Goal: Task Accomplishment & Management: Use online tool/utility

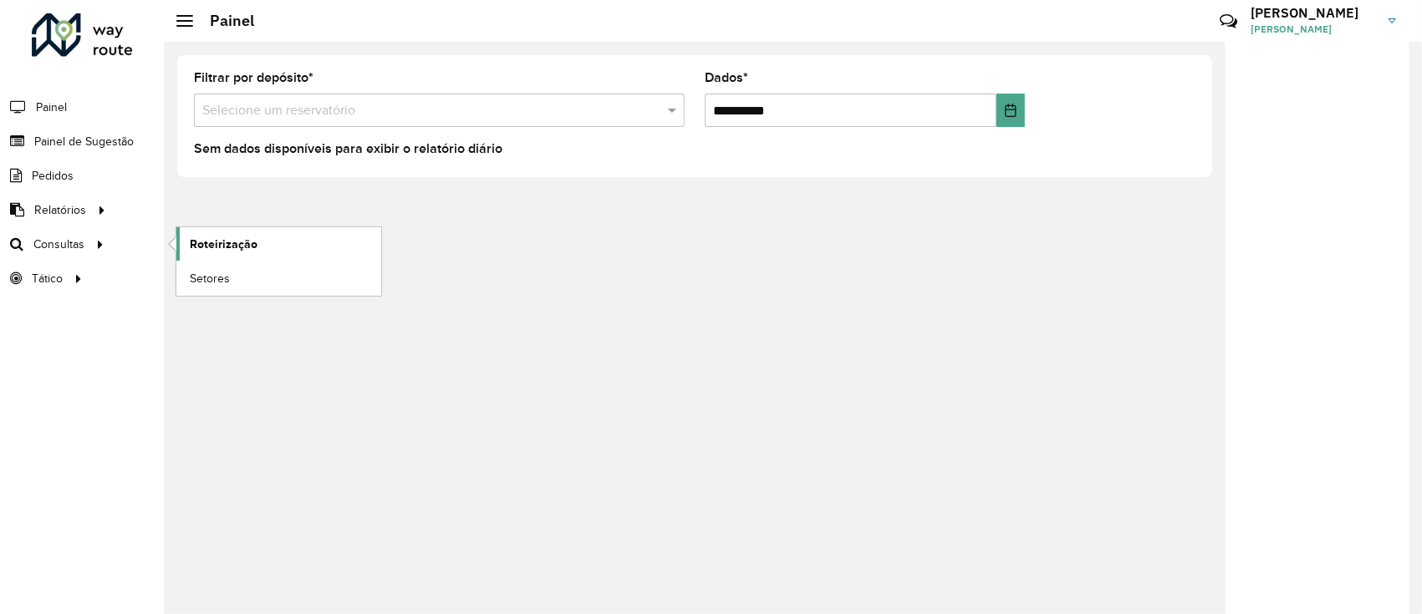
click at [187, 237] on link "Roteirização" at bounding box center [278, 243] width 205 height 33
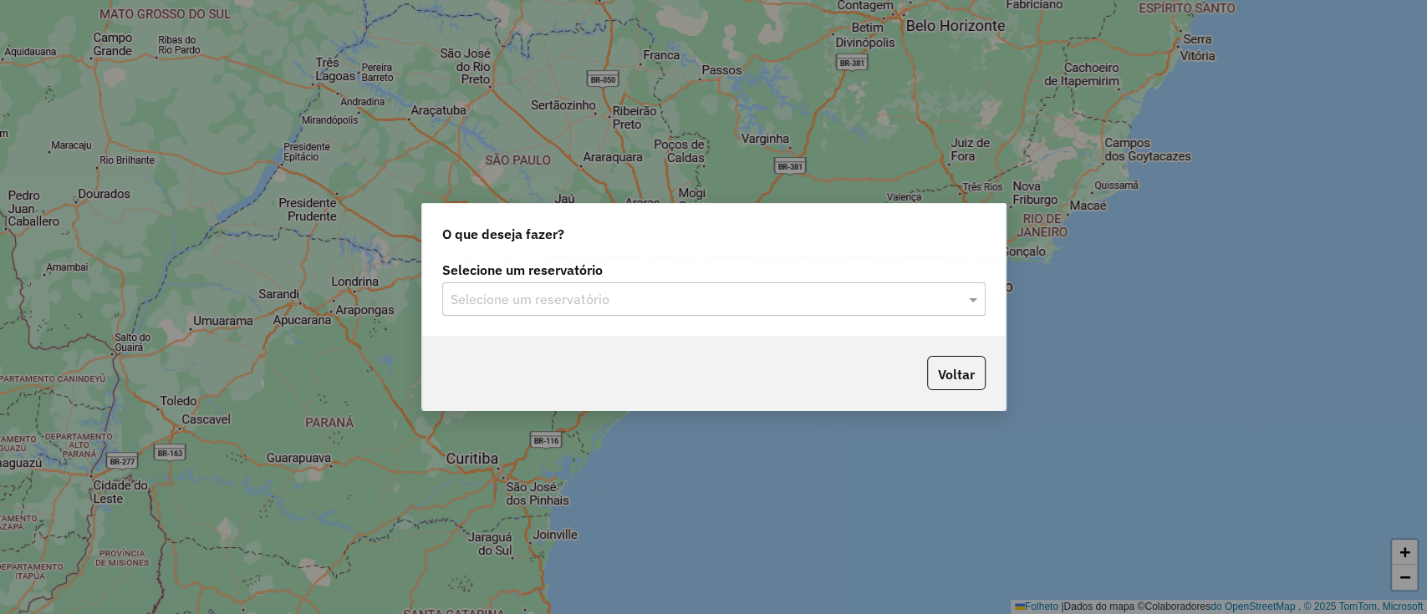
click at [578, 288] on div "Selecione um reservatório" at bounding box center [713, 299] width 543 height 33
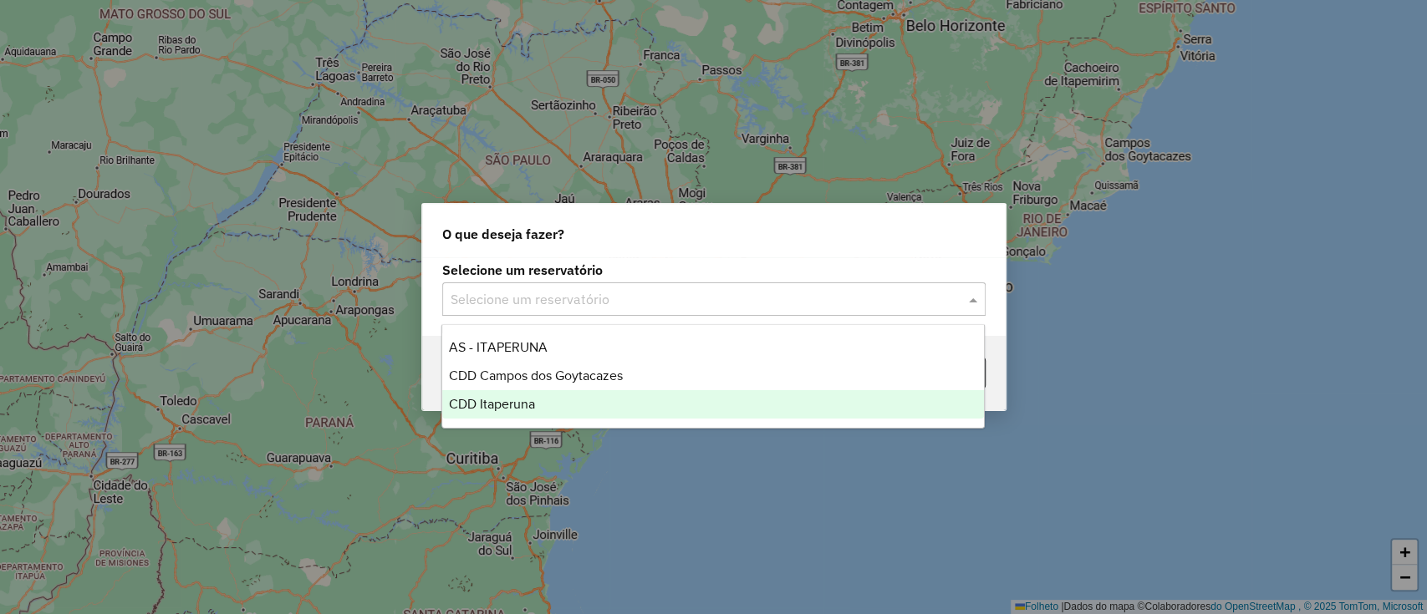
click at [580, 405] on div "CDD Itaperuna" at bounding box center [713, 404] width 542 height 28
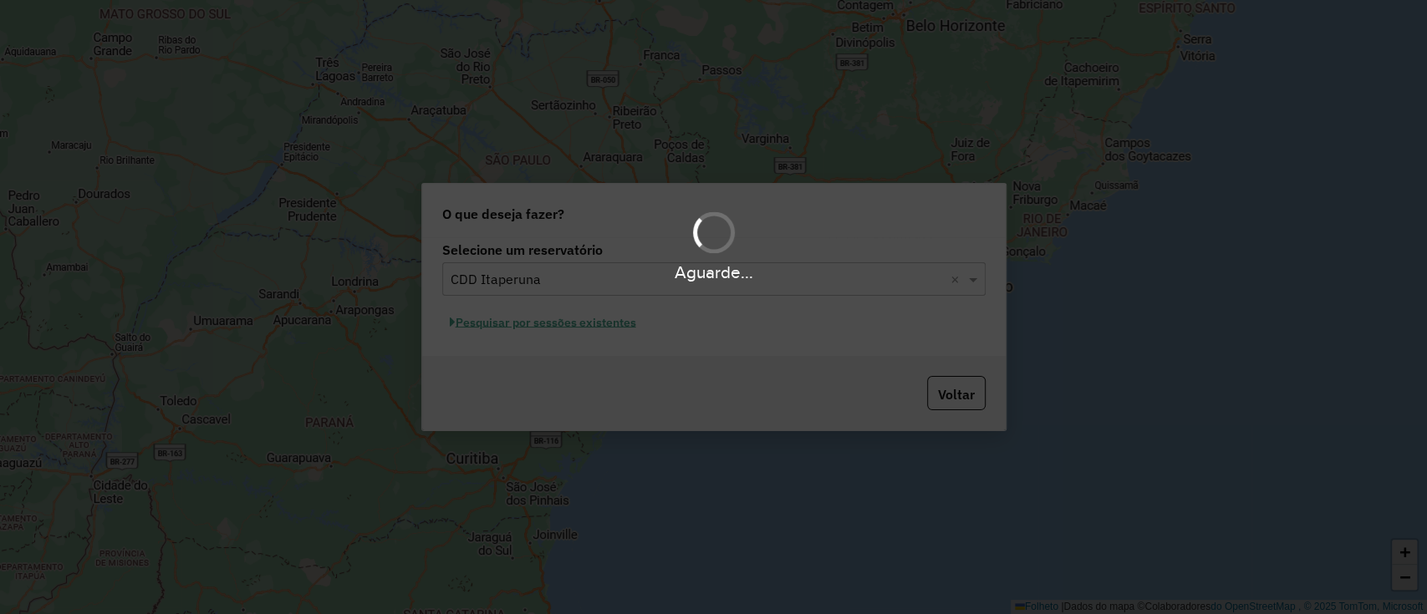
click at [568, 324] on div "Aguarde..." at bounding box center [713, 307] width 1427 height 614
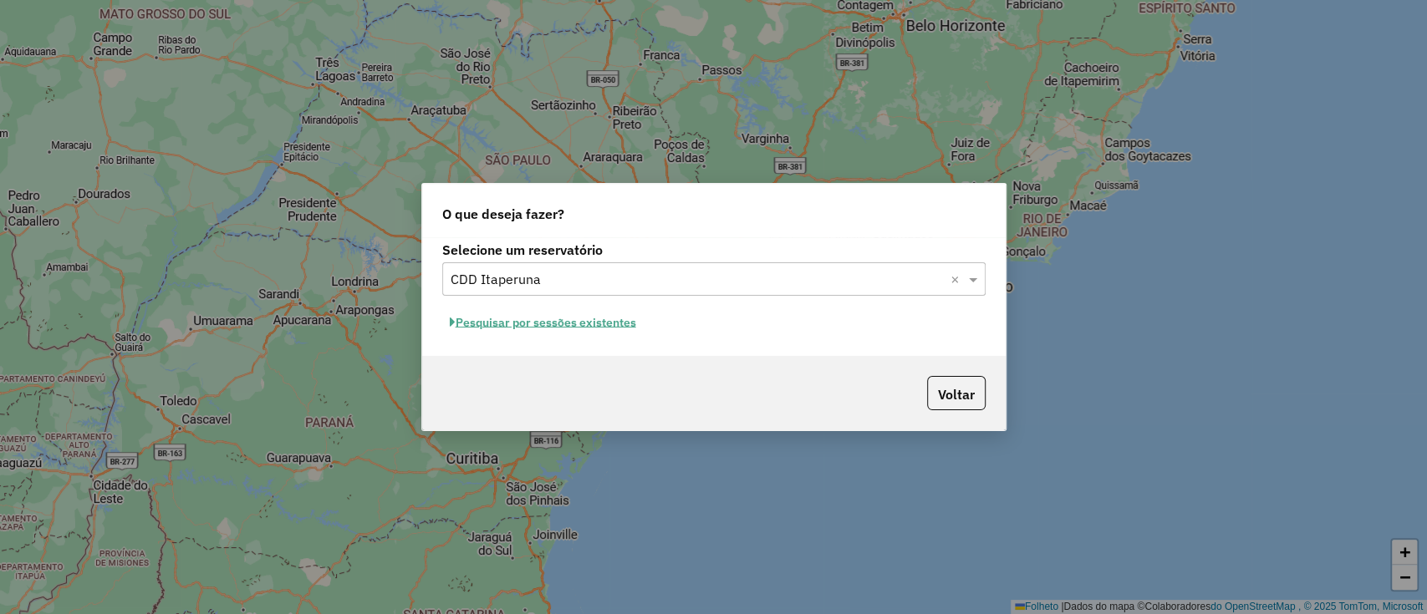
click at [627, 315] on font "Pesquisar por sessões existentes" at bounding box center [546, 322] width 181 height 15
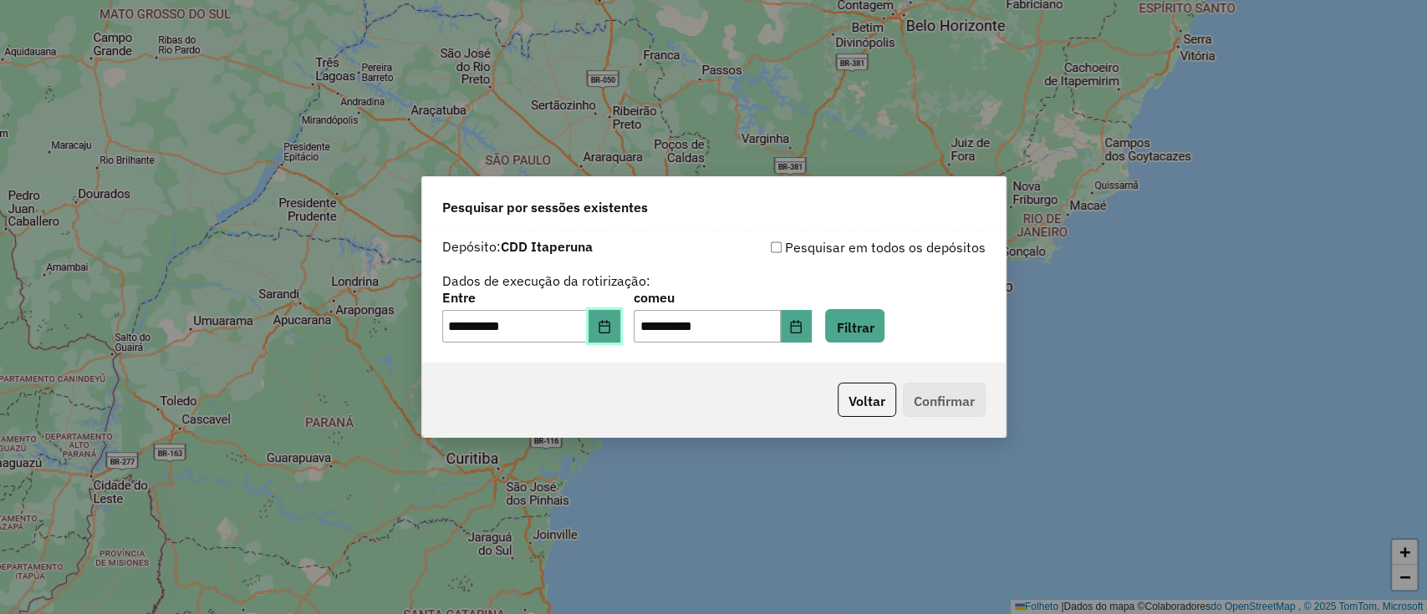
click at [620, 315] on button "Escolha a data" at bounding box center [604, 326] width 32 height 33
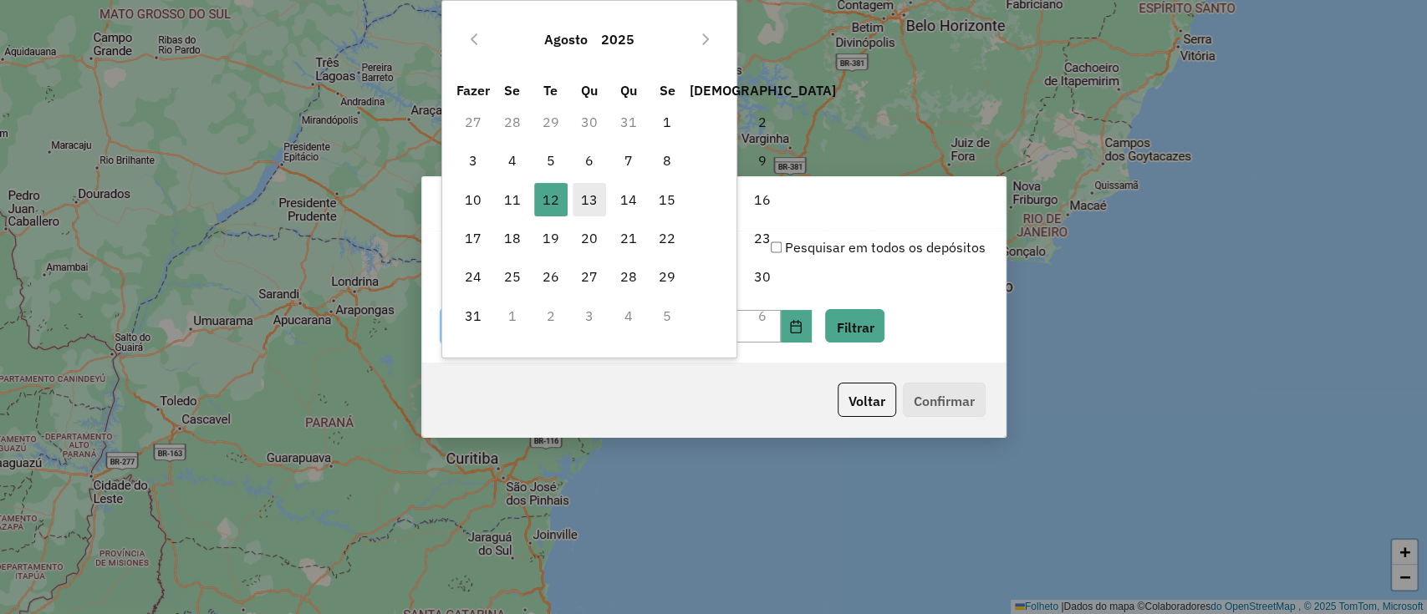
click at [604, 193] on span "13" at bounding box center [589, 199] width 33 height 33
type input "**********"
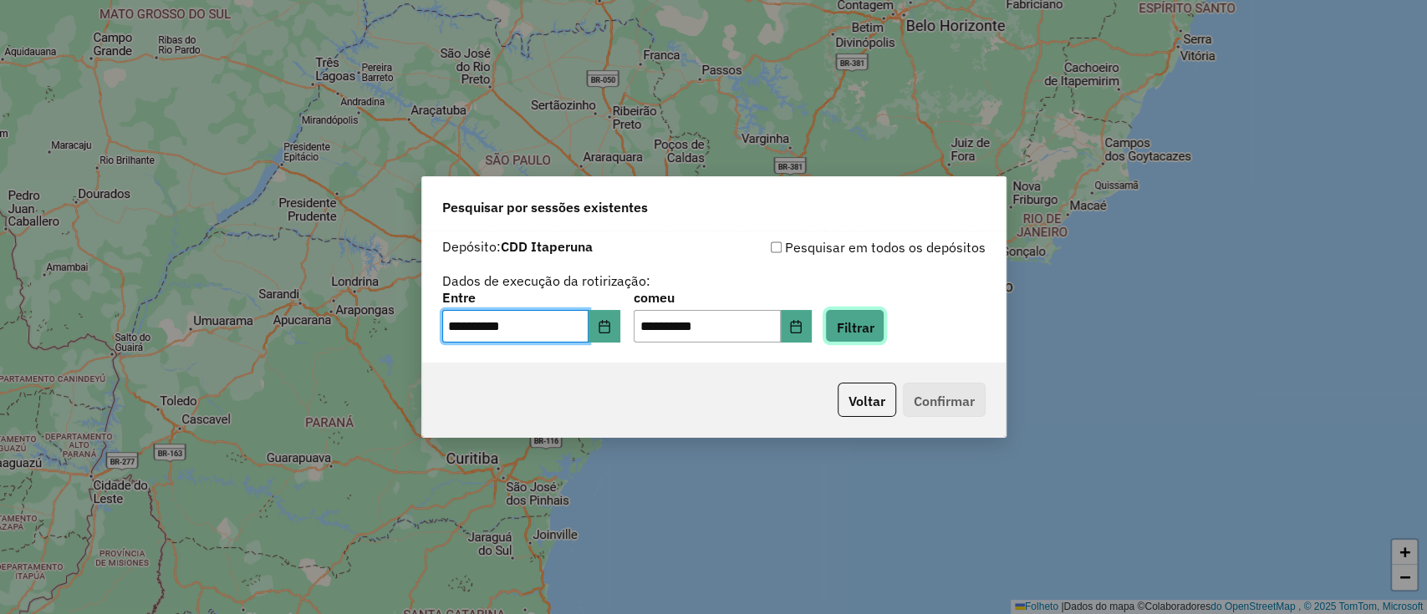
click at [884, 316] on button "Filtrar" at bounding box center [854, 326] width 59 height 34
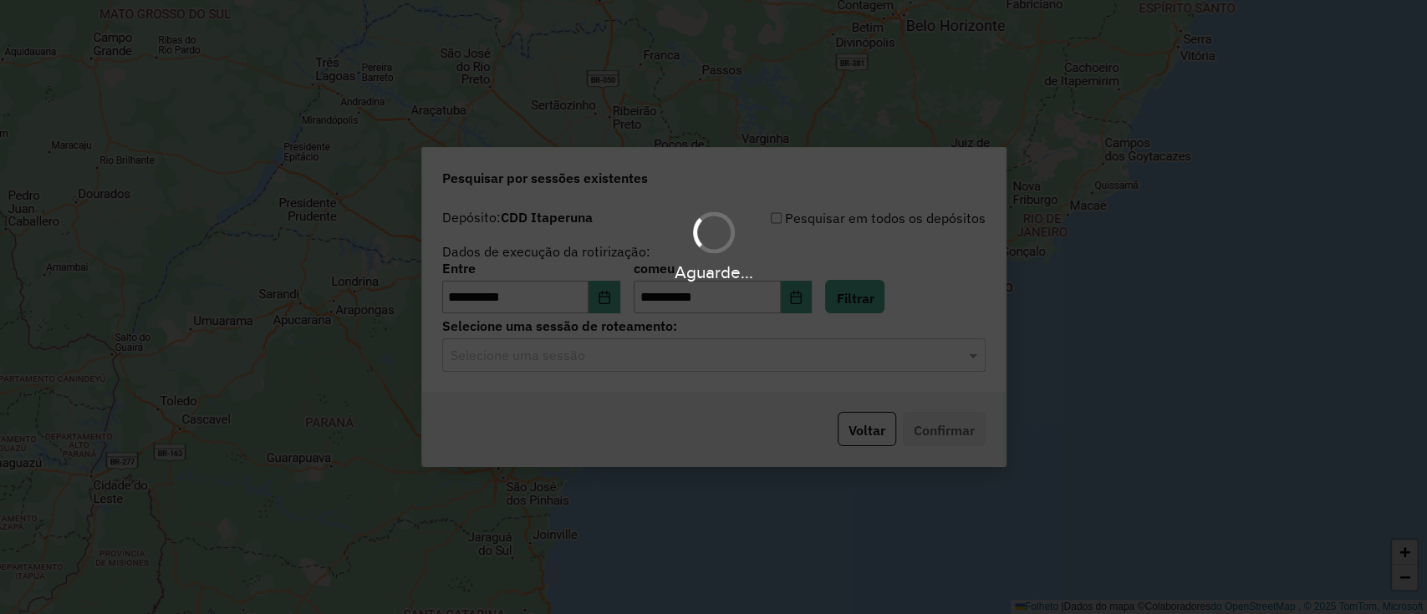
click at [735, 369] on hb-app "**********" at bounding box center [713, 307] width 1427 height 614
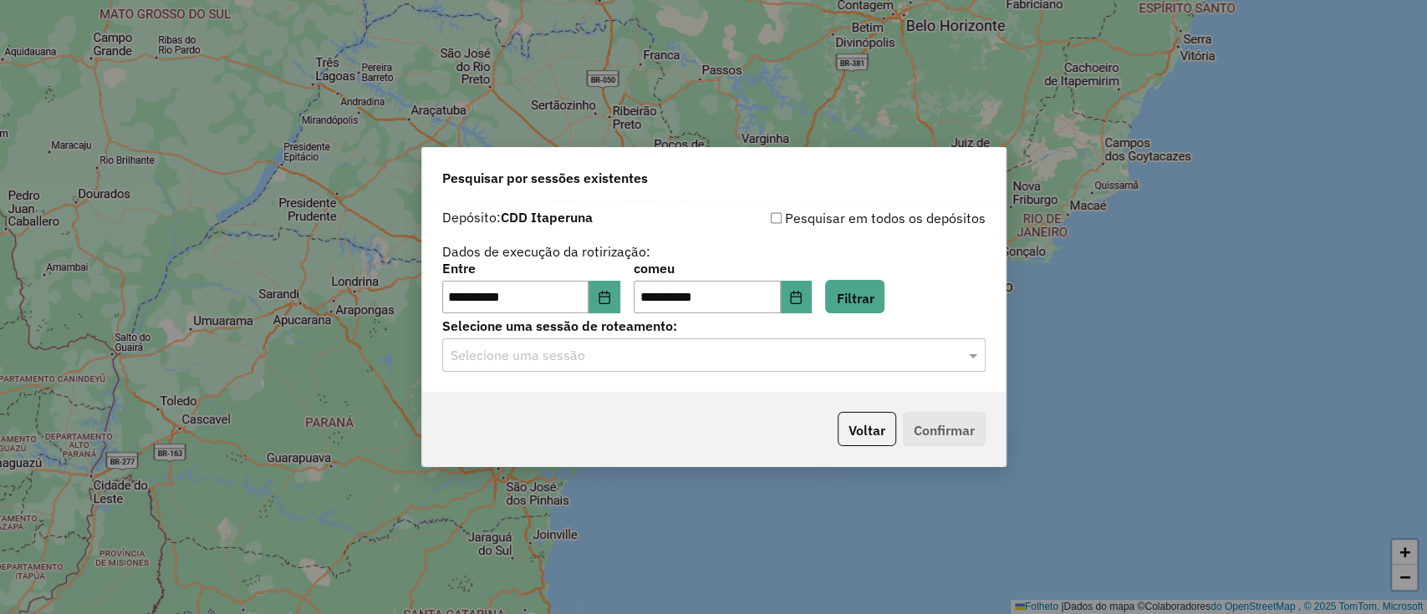
click at [714, 354] on input "text" at bounding box center [697, 356] width 493 height 20
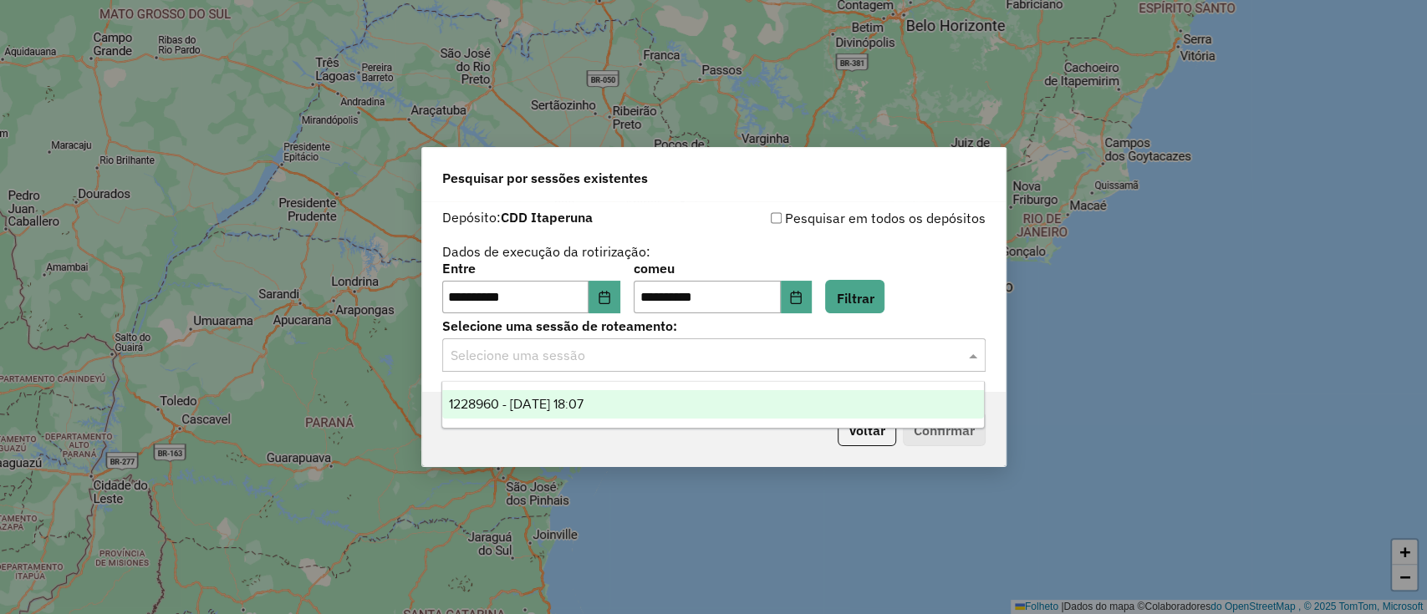
click at [706, 398] on div "1228960 - [DATE] 18:07" at bounding box center [713, 404] width 542 height 28
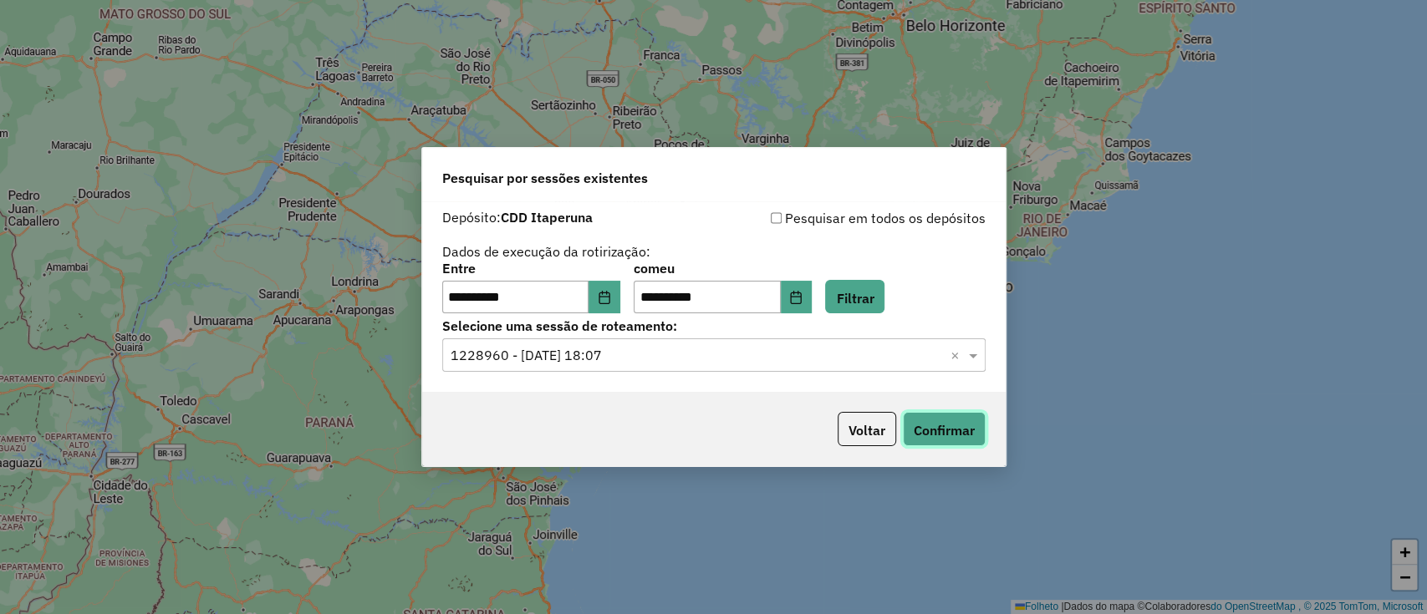
click at [933, 425] on font "Confirmar" at bounding box center [944, 430] width 61 height 17
click at [952, 434] on font "Confirmar" at bounding box center [944, 430] width 61 height 17
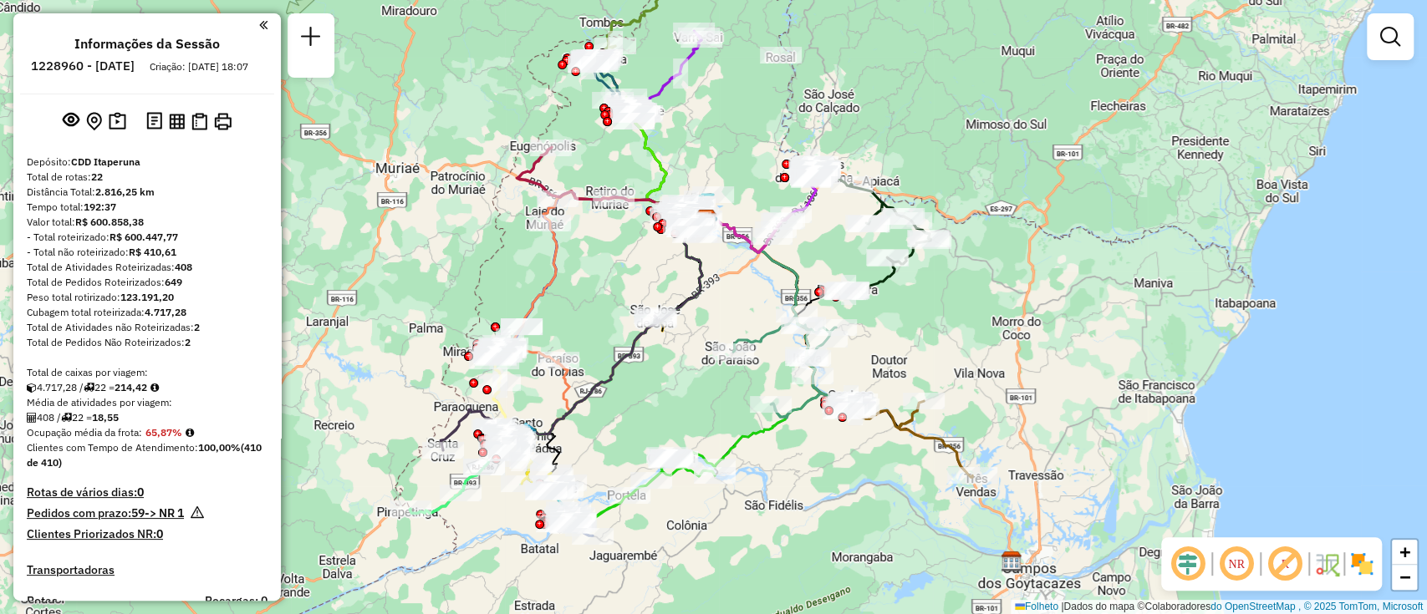
drag, startPoint x: 675, startPoint y: 507, endPoint x: 667, endPoint y: 420, distance: 88.1
click at [667, 420] on div "Janela de atendimento Grau de atendimento Capacidade Transportadoras Veículos C…" at bounding box center [713, 307] width 1427 height 614
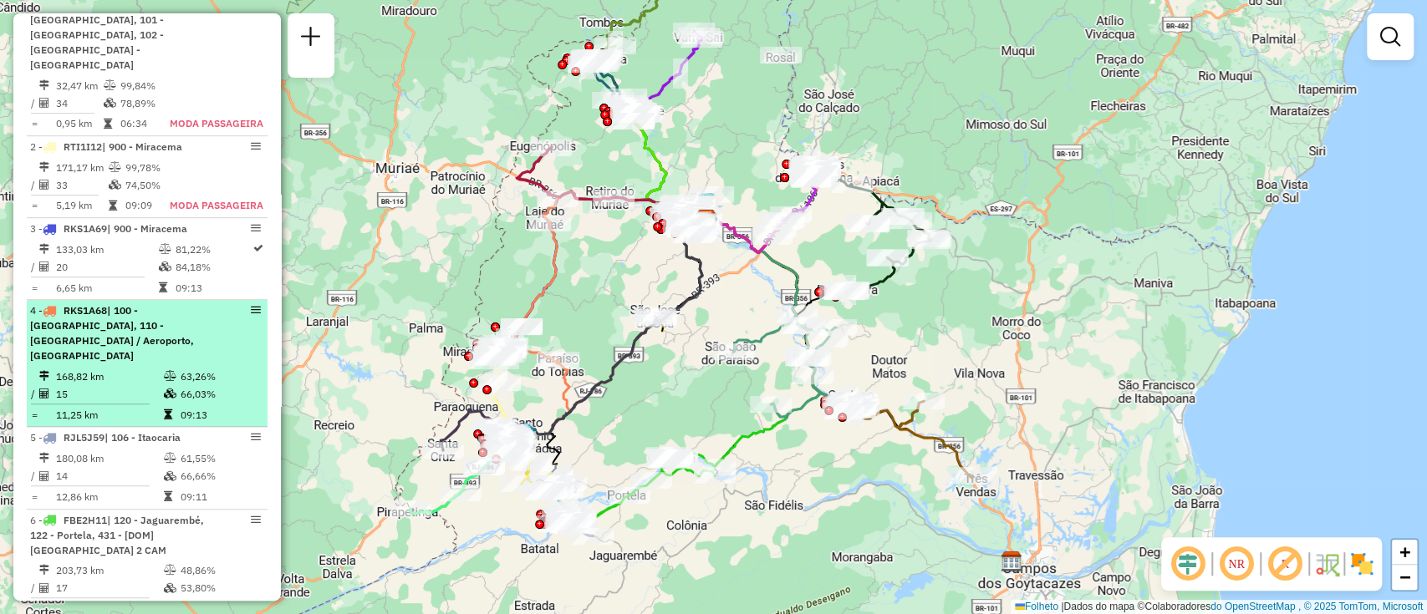
scroll to position [557, 0]
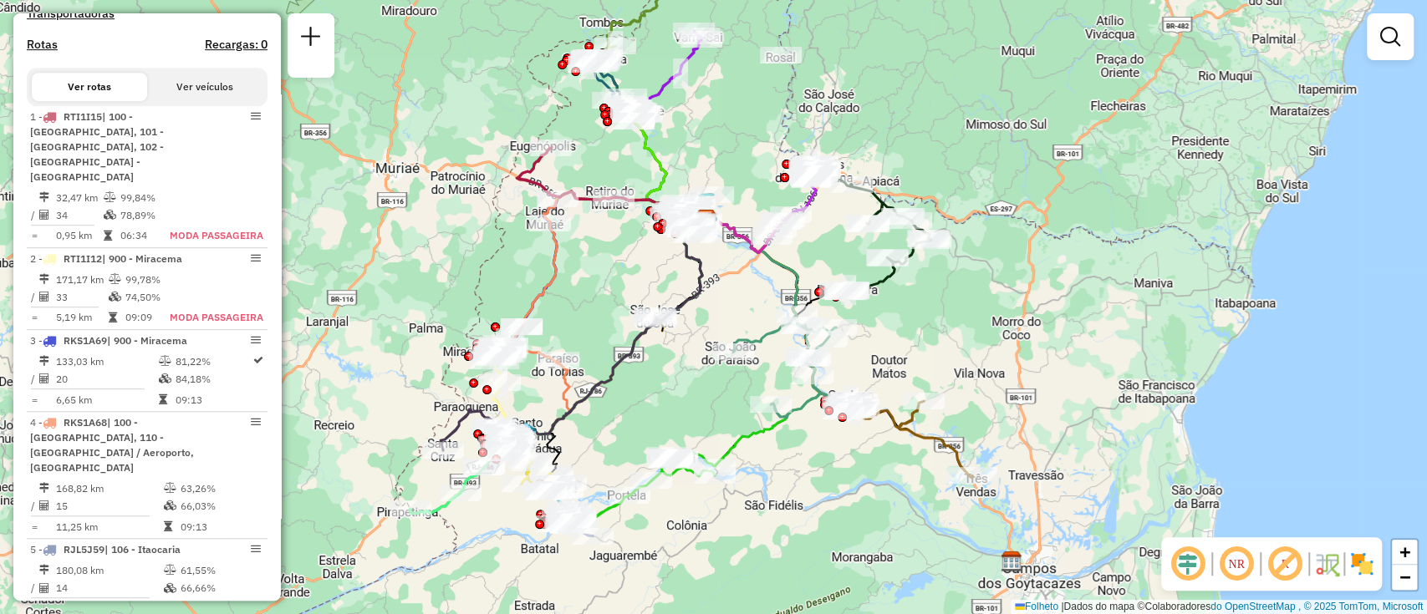
drag, startPoint x: 166, startPoint y: 364, endPoint x: 586, endPoint y: 279, distance: 429.0
click at [166, 374] on icon at bounding box center [165, 379] width 13 height 10
select select "**********"
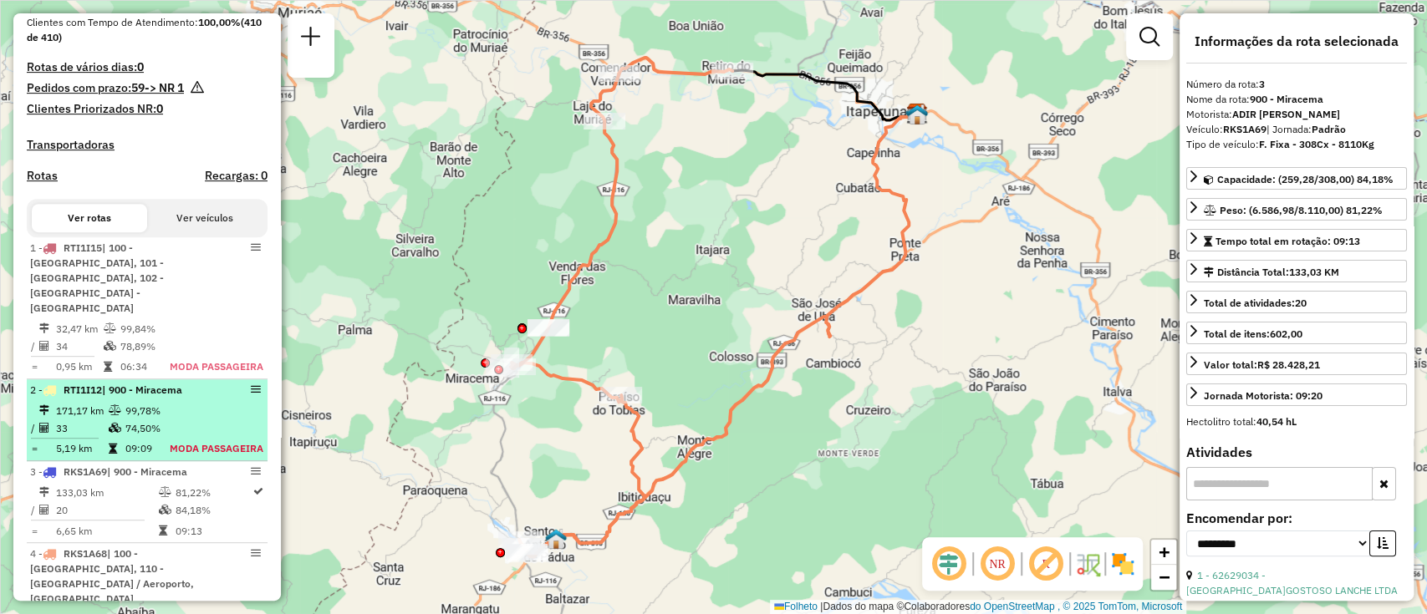
scroll to position [446, 0]
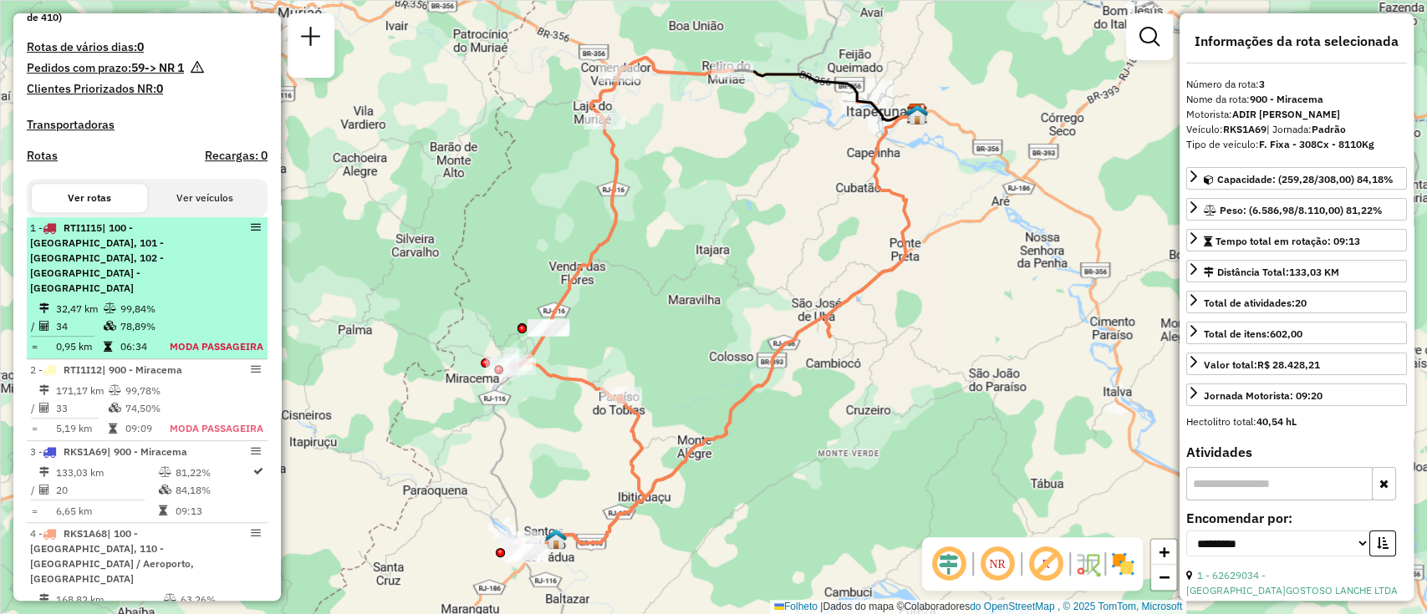
click at [196, 299] on table "32,47 km 99,84% / 34 78,89% = 0,95 km 06:34 MODA PASSAGEIRA" at bounding box center [147, 327] width 234 height 56
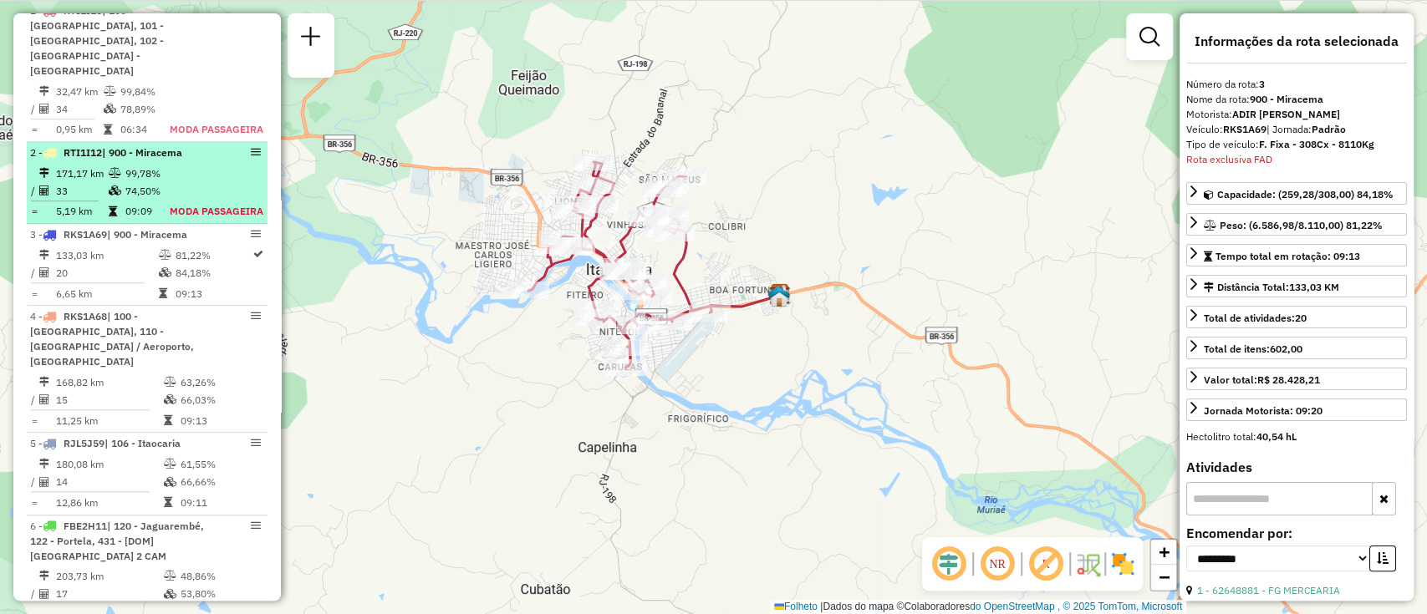
scroll to position [441, 0]
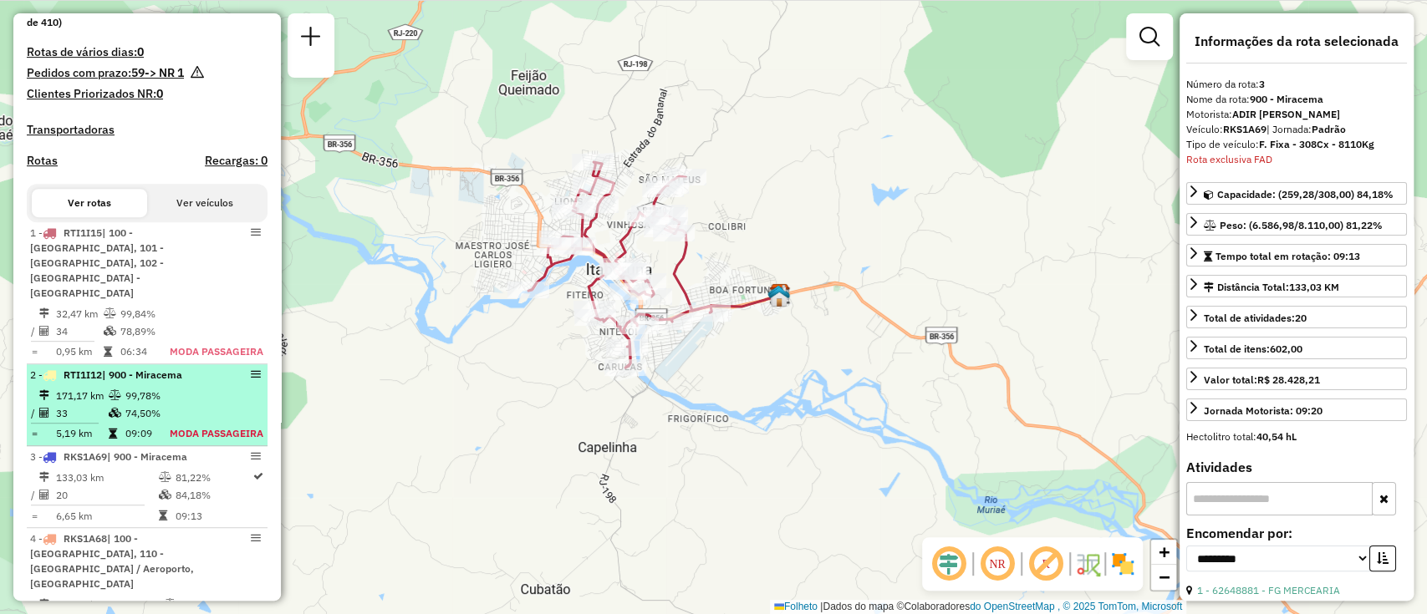
click at [193, 368] on div "2 - RTI1I12 | 900 - Miracema" at bounding box center [118, 375] width 177 height 15
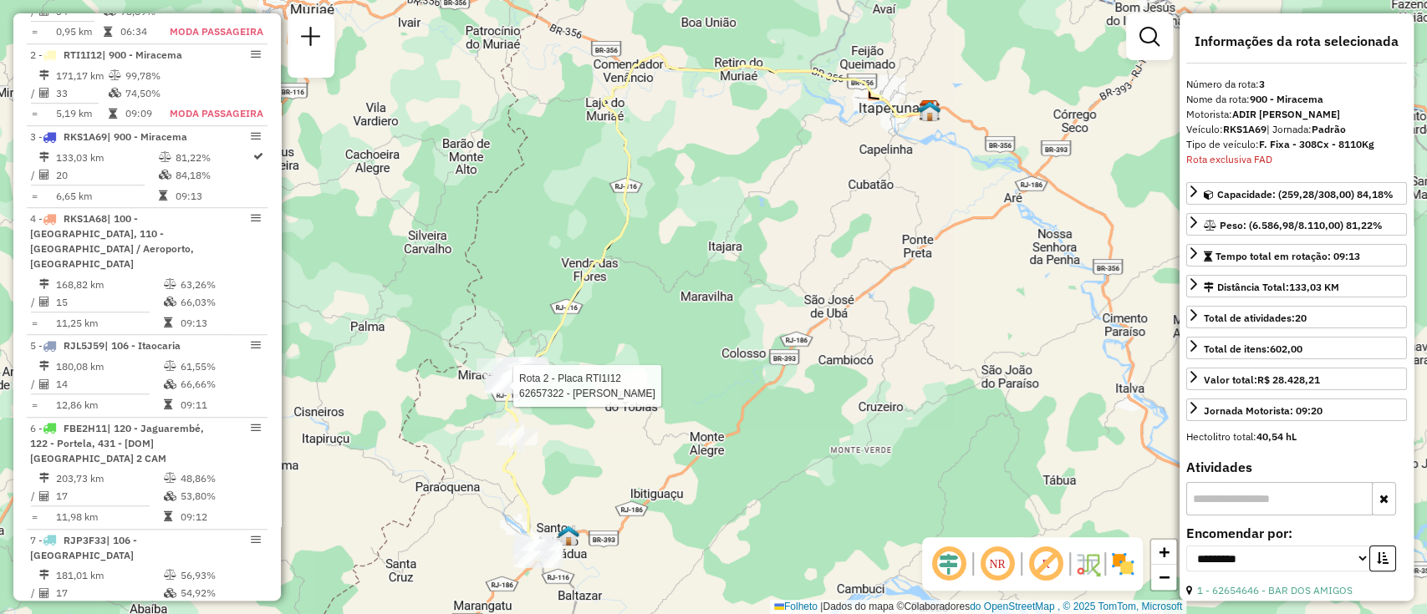
scroll to position [777, 0]
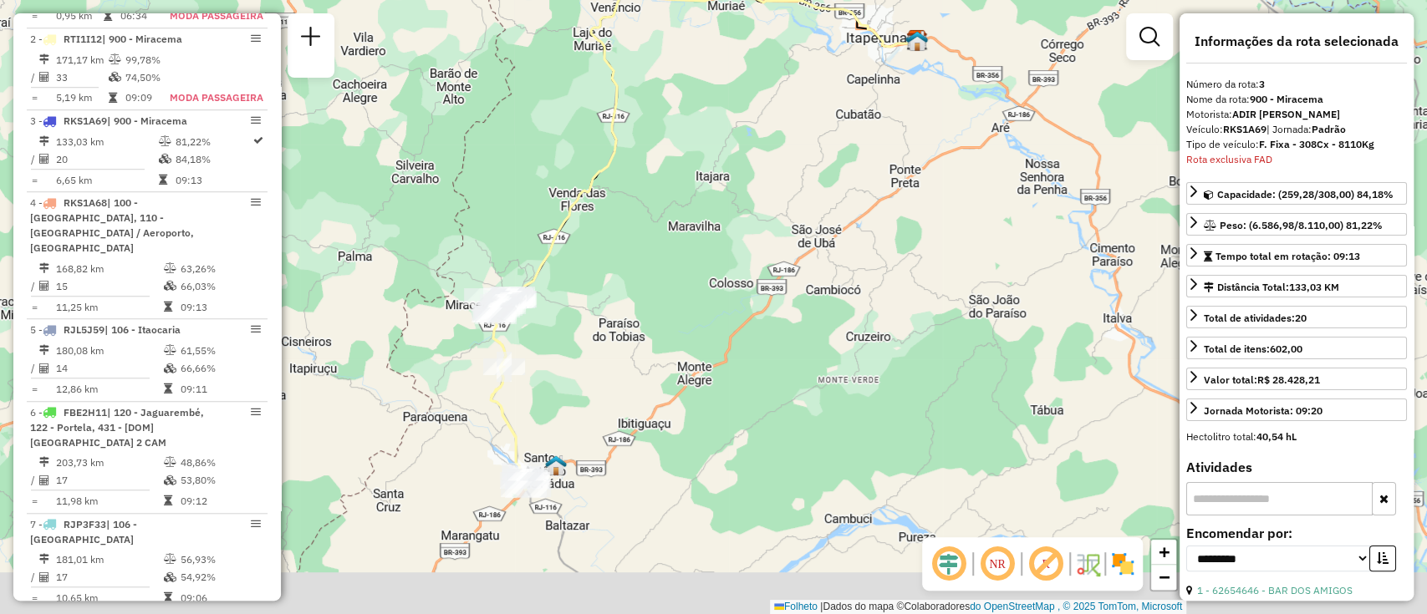
drag, startPoint x: 515, startPoint y: 488, endPoint x: 504, endPoint y: 416, distance: 72.7
click at [504, 416] on icon at bounding box center [507, 391] width 44 height 197
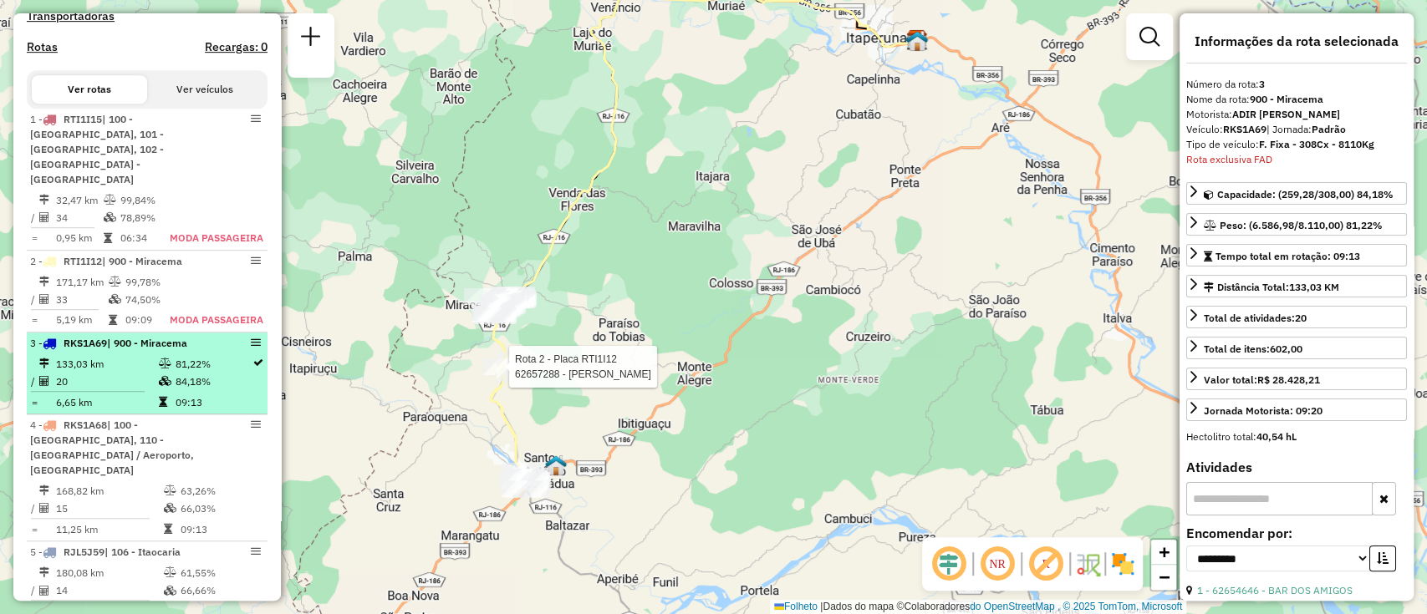
scroll to position [442, 0]
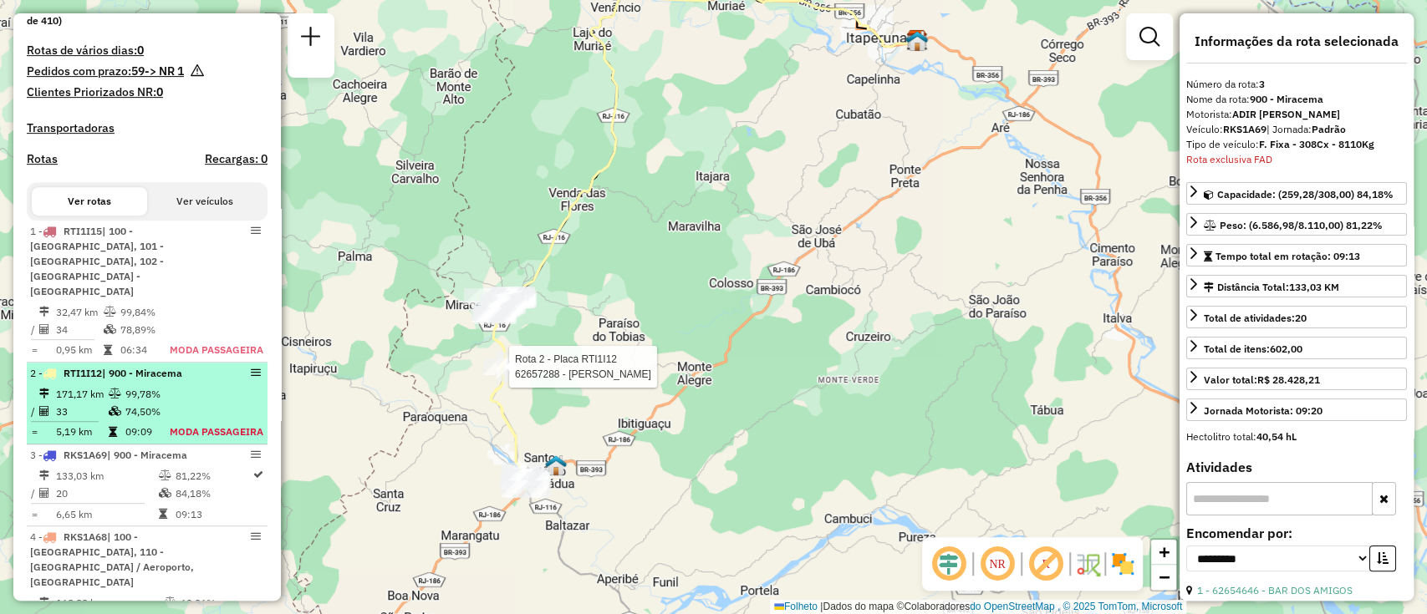
click at [180, 385] on table "171,17 km 99,78% / 33 74,50% = 5,19 km 09:09 MODA PASSAGEIRA" at bounding box center [147, 413] width 234 height 56
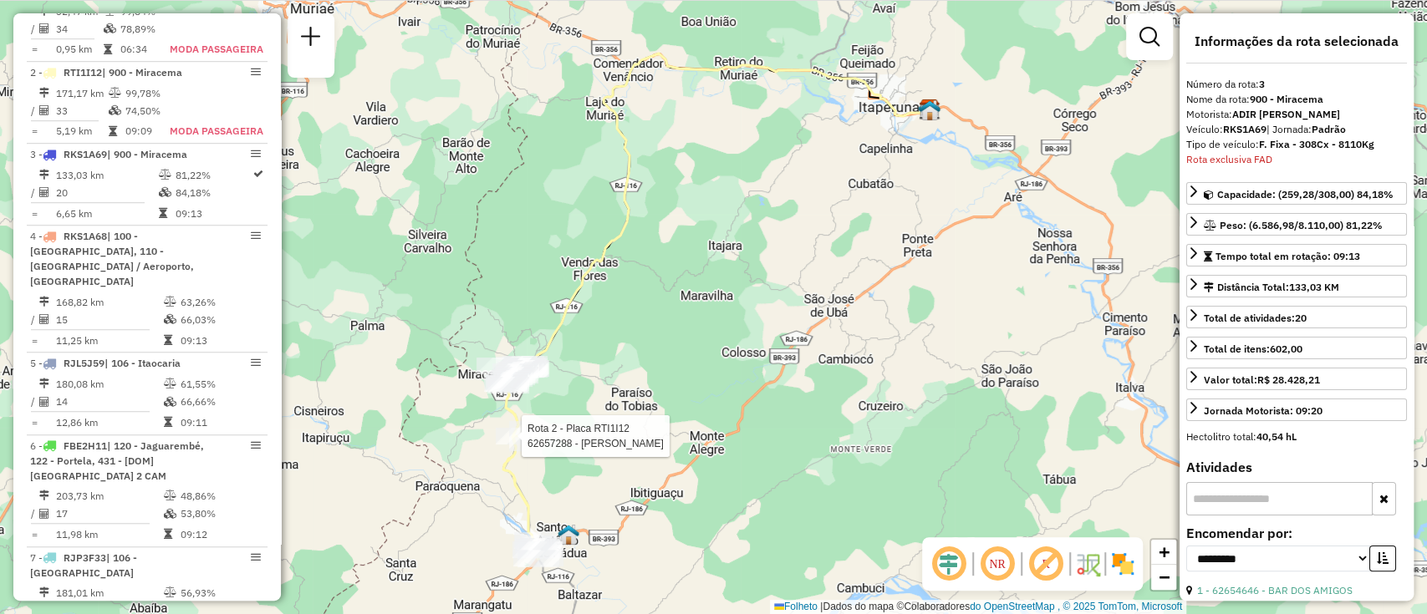
scroll to position [777, 0]
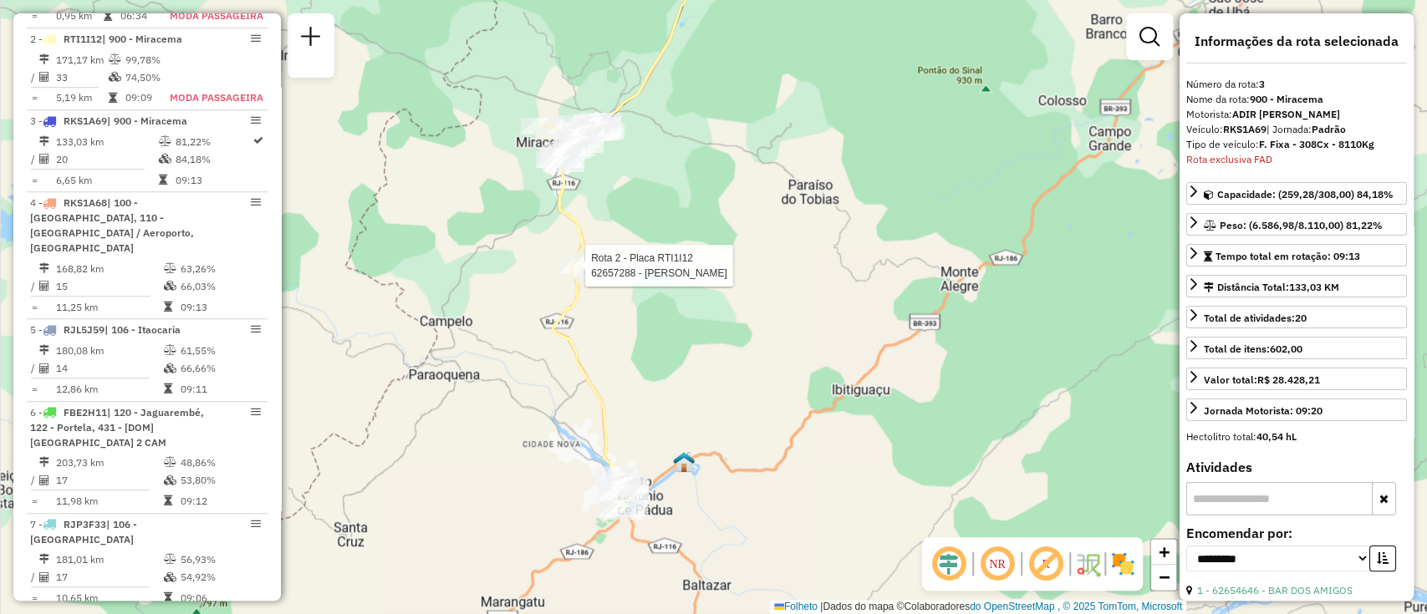
drag, startPoint x: 486, startPoint y: 362, endPoint x: 483, endPoint y: 339, distance: 22.8
click at [483, 339] on div "Rota 2 - Placa RTI1I12 62657288 - THAIS PEREIRA MOTA Janela de atendimento Grau…" at bounding box center [713, 307] width 1427 height 614
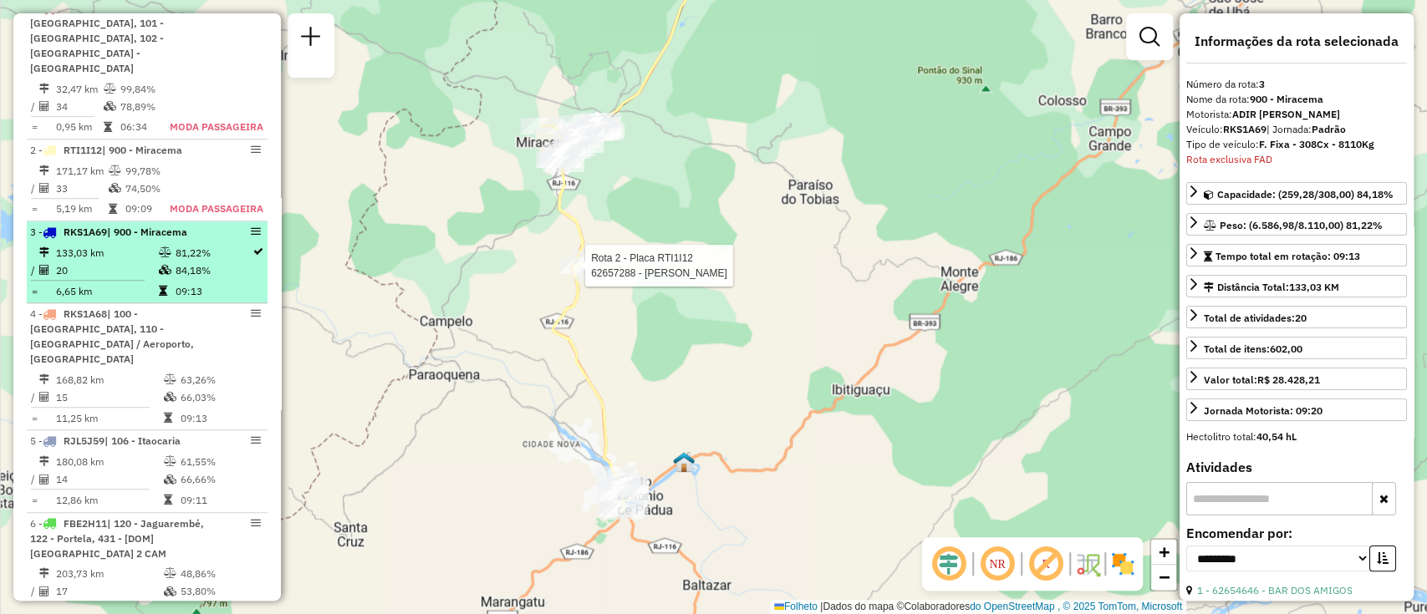
scroll to position [554, 0]
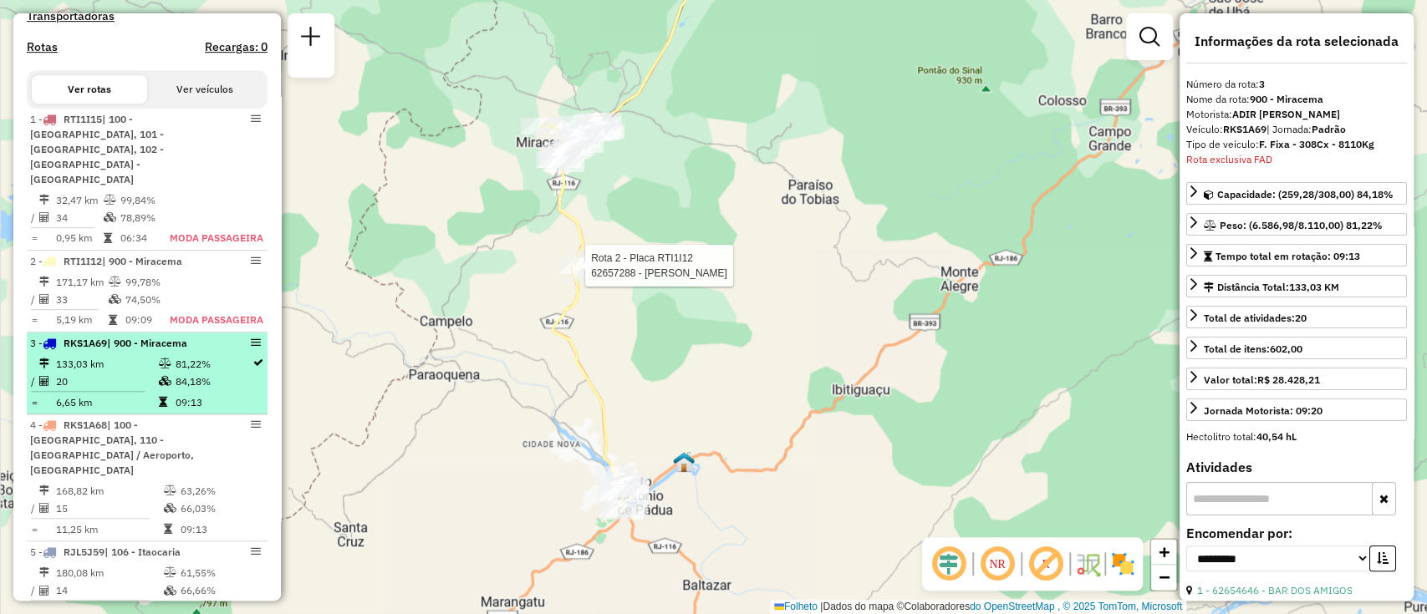
click at [161, 358] on td at bounding box center [166, 363] width 17 height 18
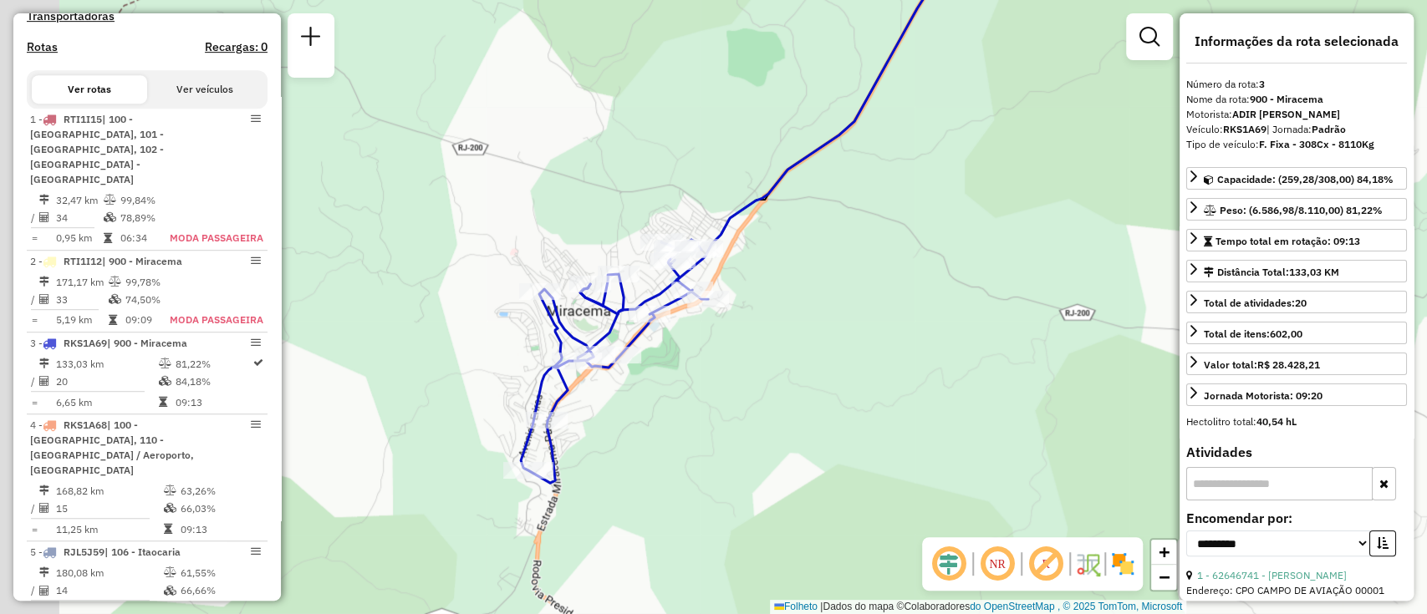
drag, startPoint x: 596, startPoint y: 406, endPoint x: 642, endPoint y: 425, distance: 49.8
click at [642, 425] on div "Janela de atendimento Grau de atendimento Capacidade Transportadoras Veículos C…" at bounding box center [713, 307] width 1427 height 614
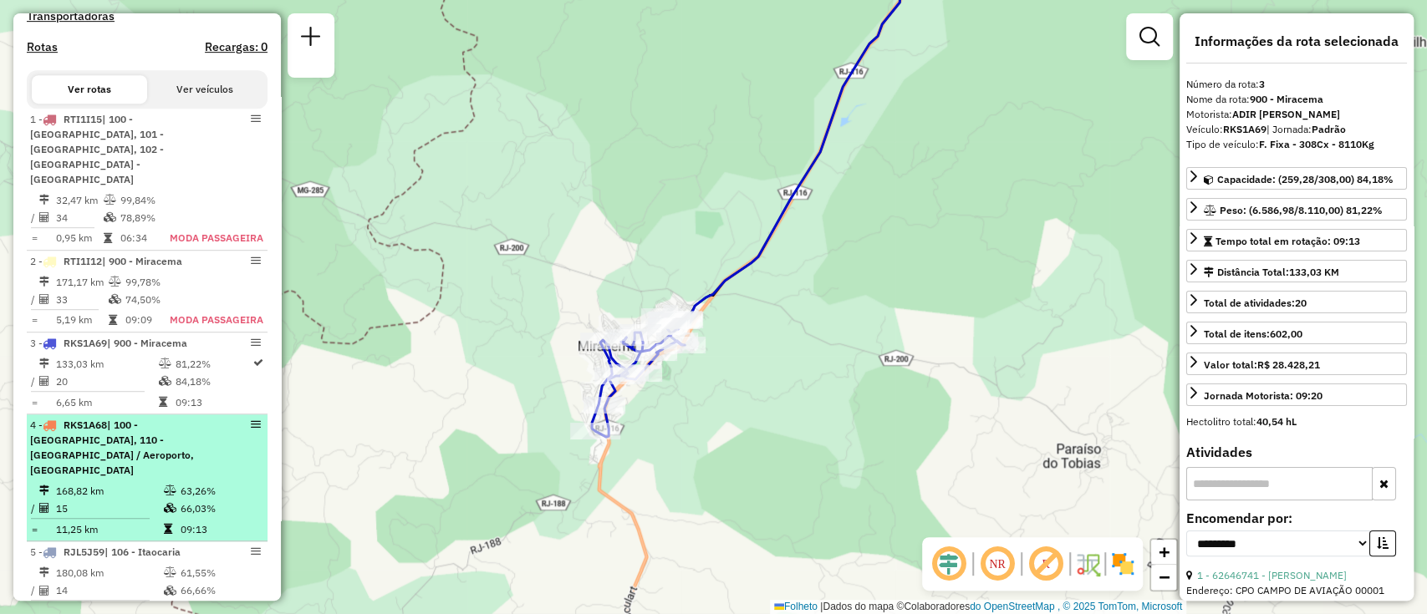
click at [194, 429] on div "4 - RKS1A68 | 100 - Itaperuna - Aeroporto, 110 - Itaperuna / Aeroporto, 900 - M…" at bounding box center [118, 448] width 177 height 60
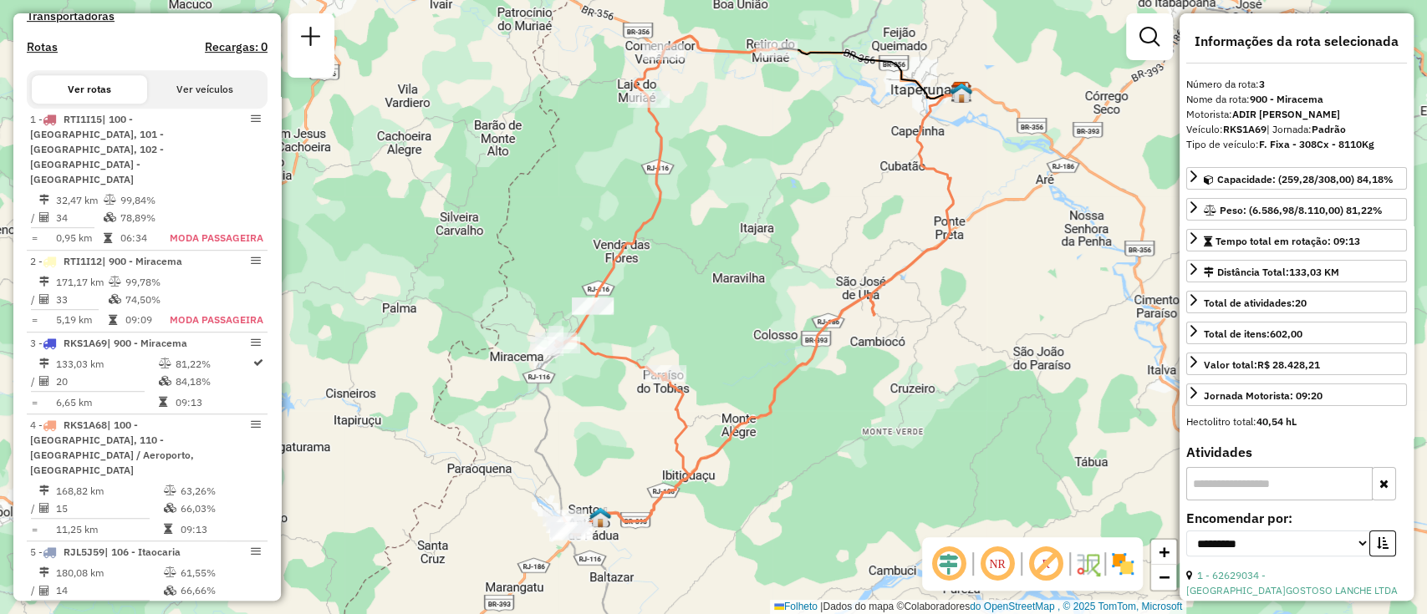
drag, startPoint x: 698, startPoint y: 364, endPoint x: 698, endPoint y: 288, distance: 76.9
click at [698, 288] on div "Janela de atendimento Grau de atendimento Capacidade Transportadoras Veículos C…" at bounding box center [713, 307] width 1427 height 614
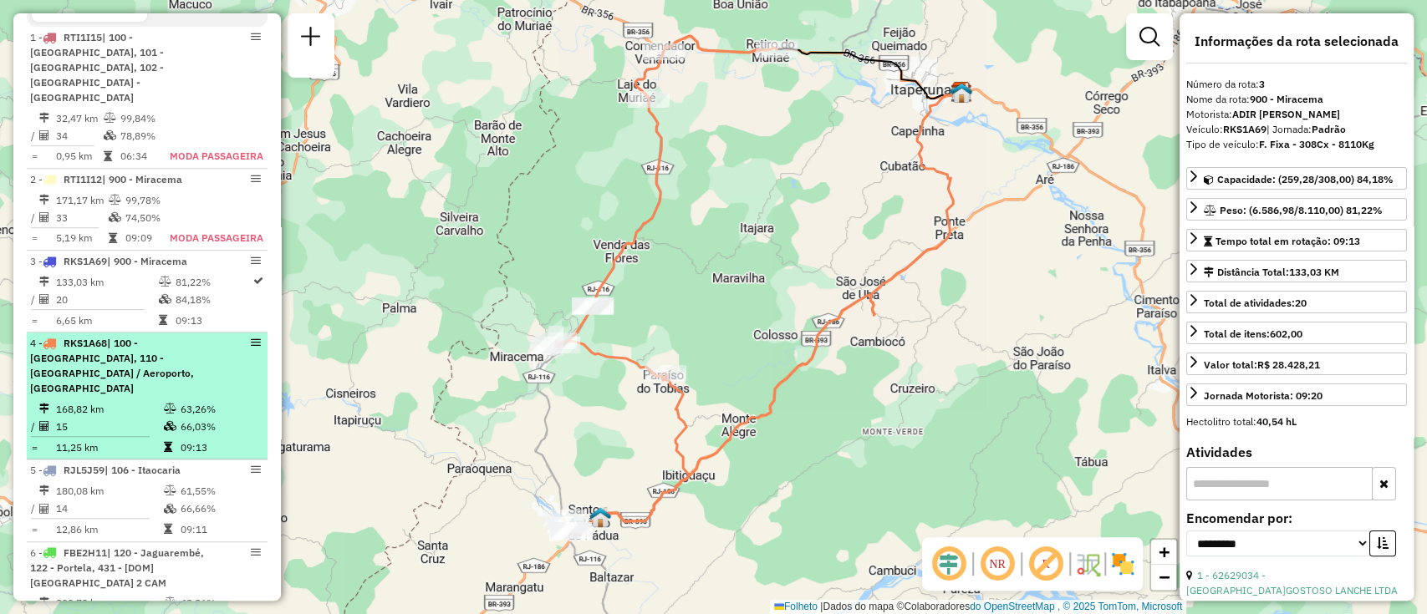
scroll to position [665, 0]
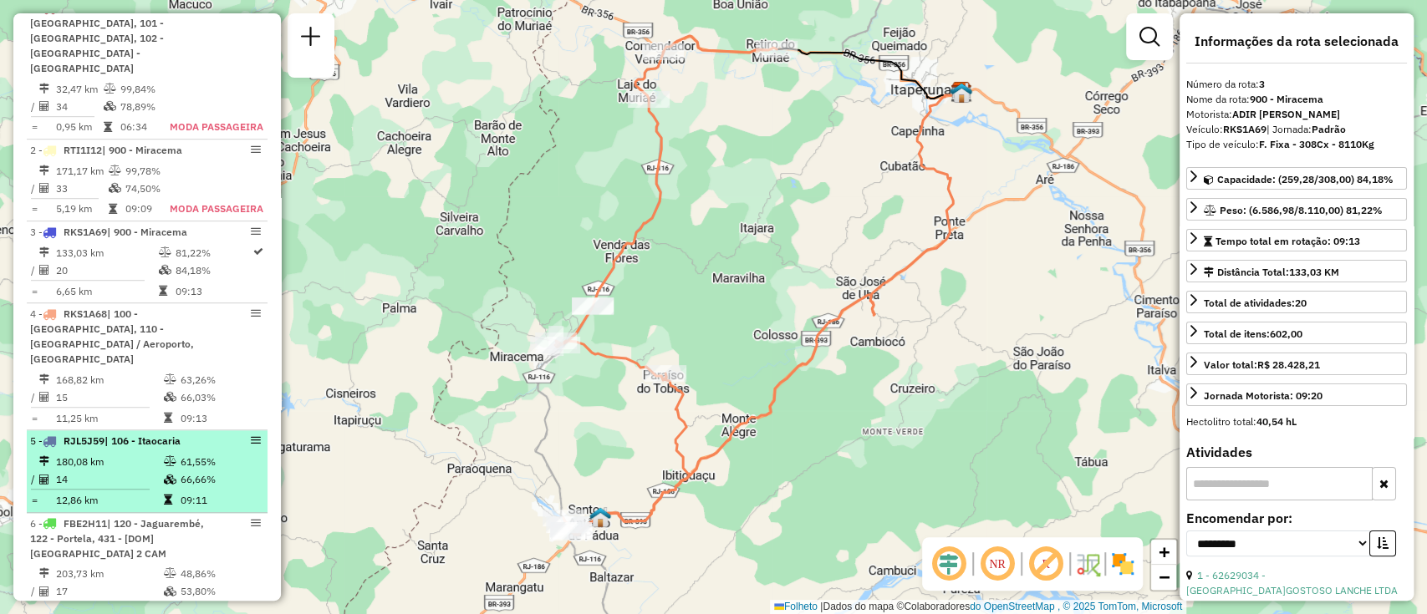
click at [164, 475] on icon at bounding box center [170, 480] width 13 height 10
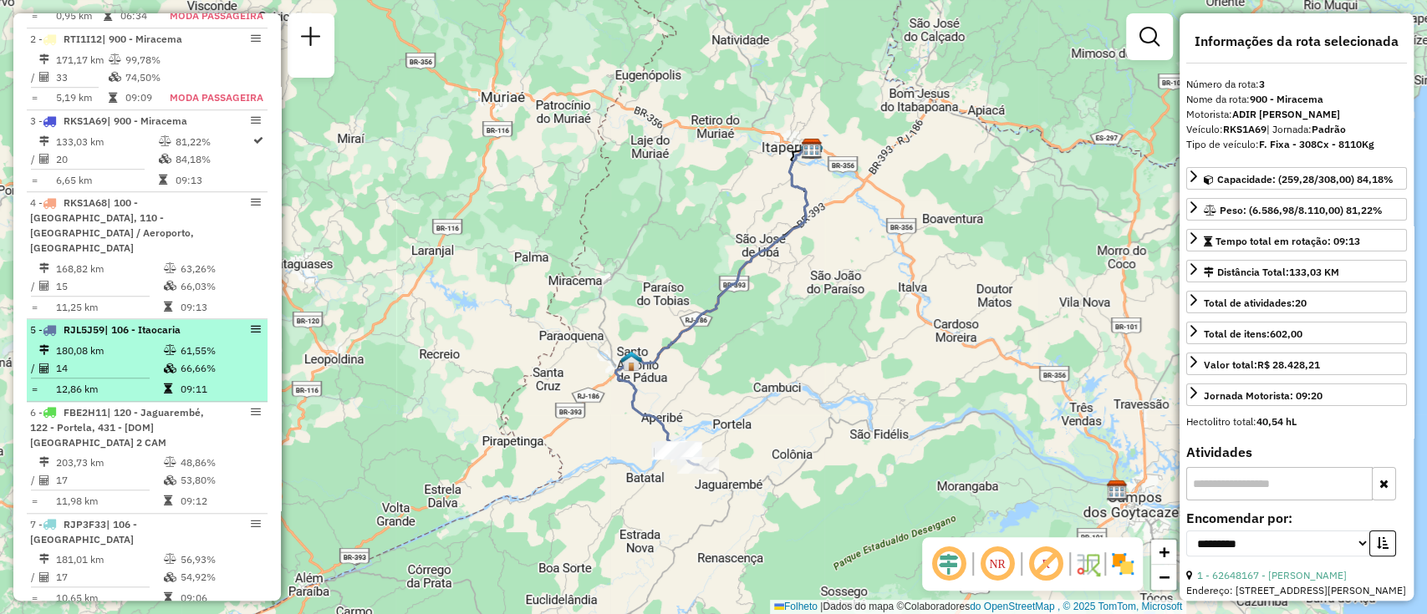
scroll to position [889, 0]
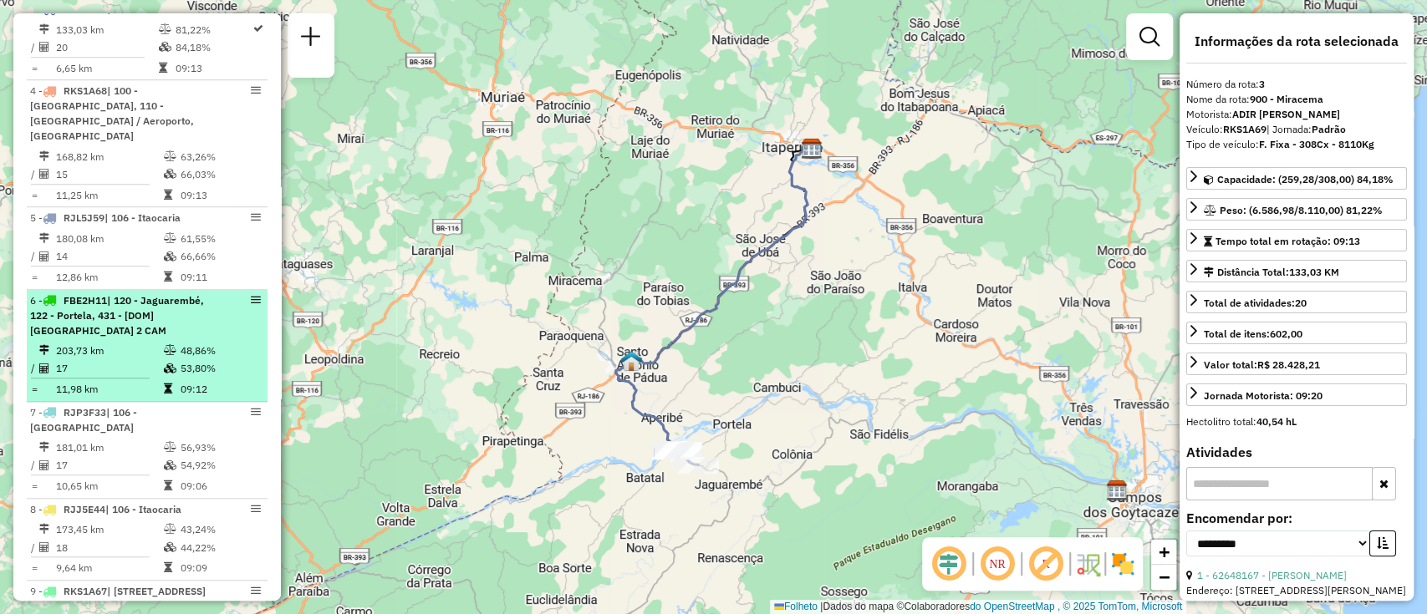
click at [186, 344] on font "48,86%" at bounding box center [198, 350] width 35 height 13
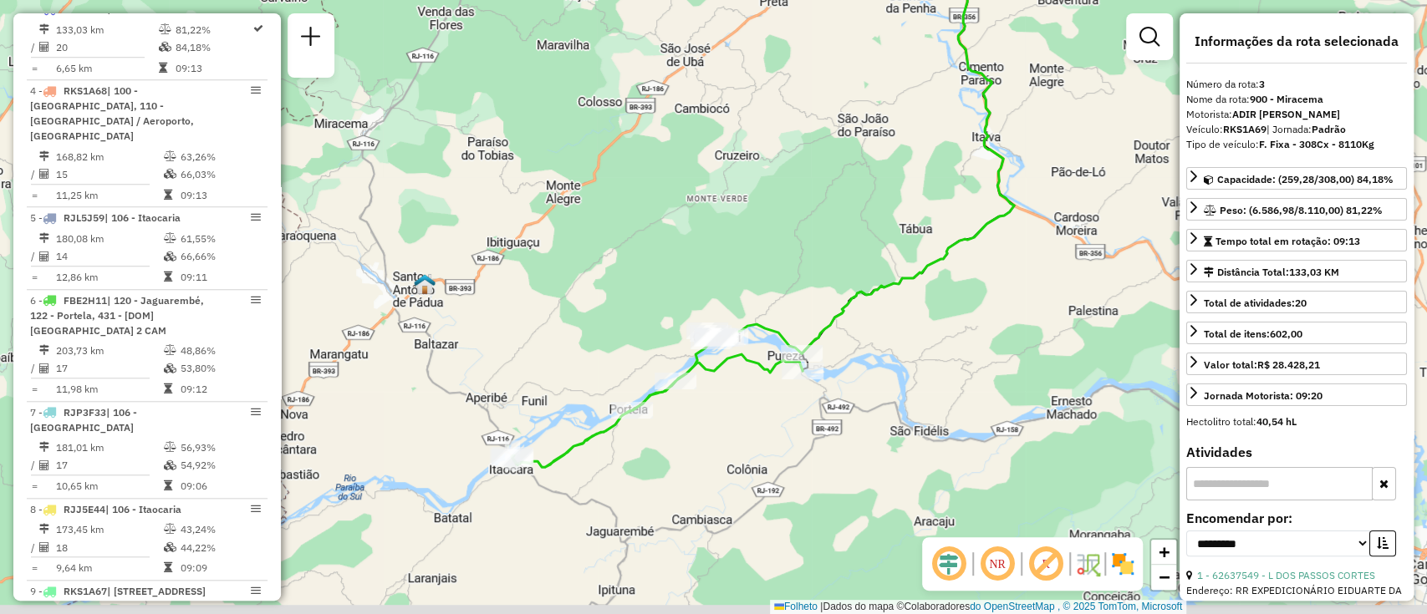
drag, startPoint x: 482, startPoint y: 446, endPoint x: 536, endPoint y: 263, distance: 190.7
click at [536, 263] on div "Janela de atendimento Grau de atendimento Capacidade Transportadoras Veículos C…" at bounding box center [713, 307] width 1427 height 614
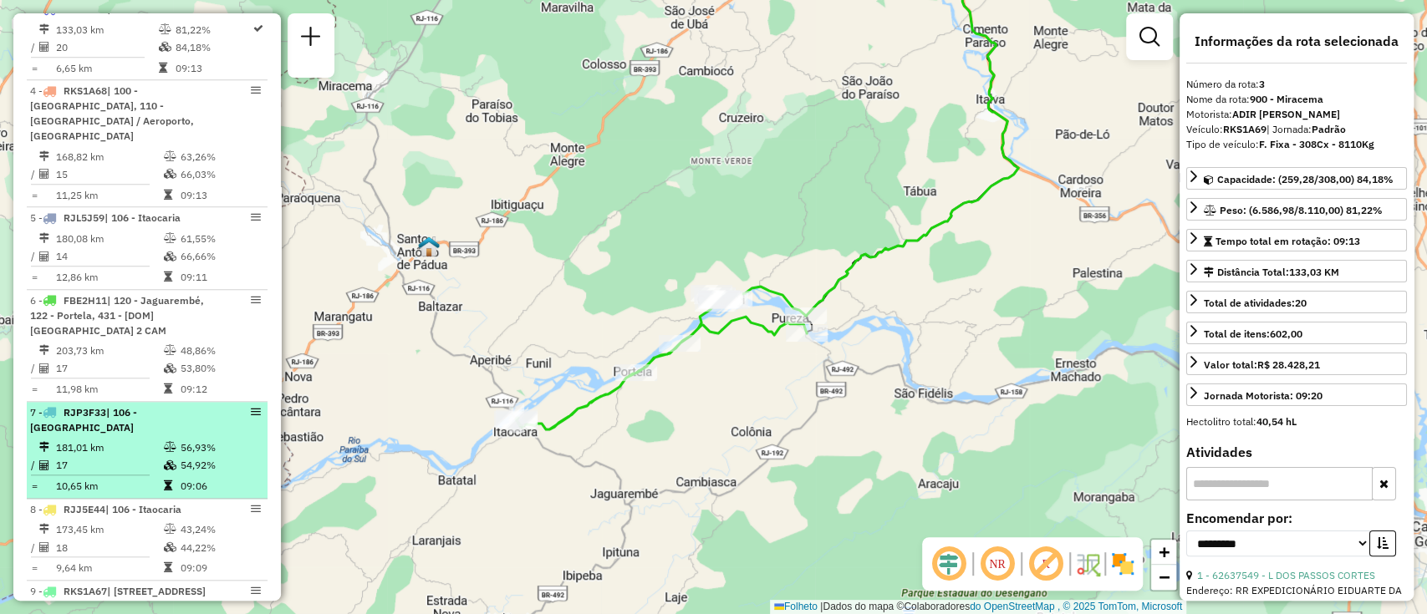
click at [124, 439] on td "181,01 km" at bounding box center [109, 448] width 108 height 18
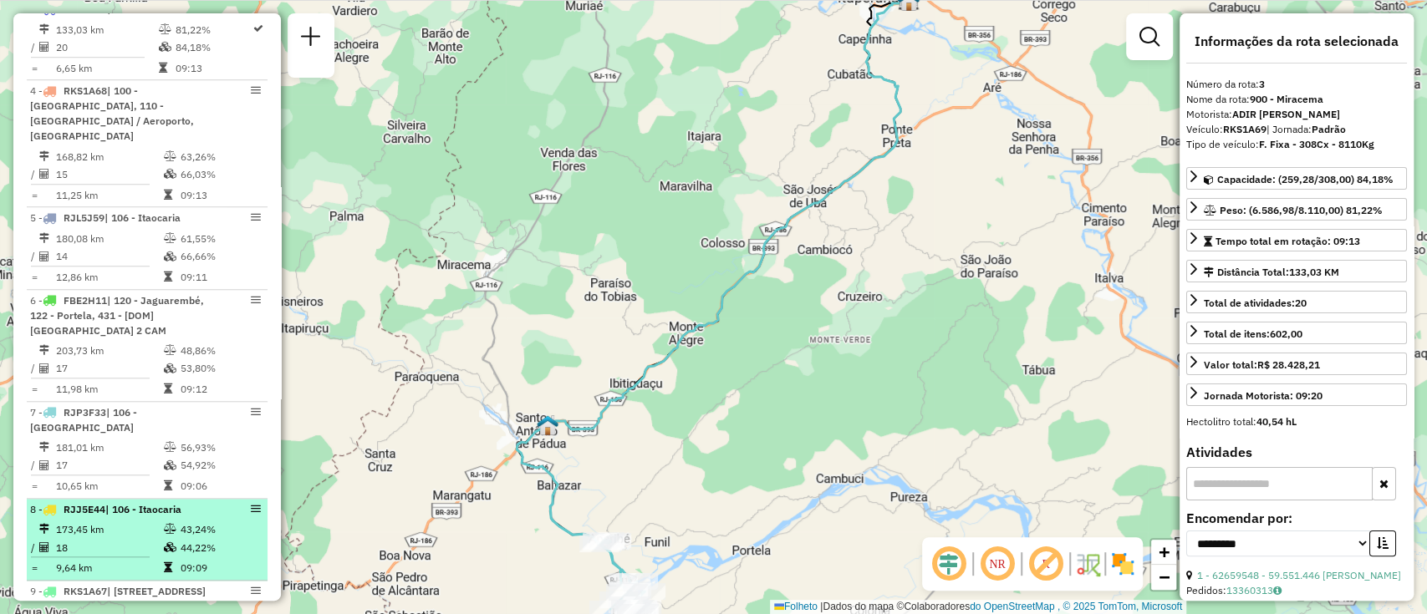
click at [147, 538] on td "18" at bounding box center [109, 547] width 108 height 18
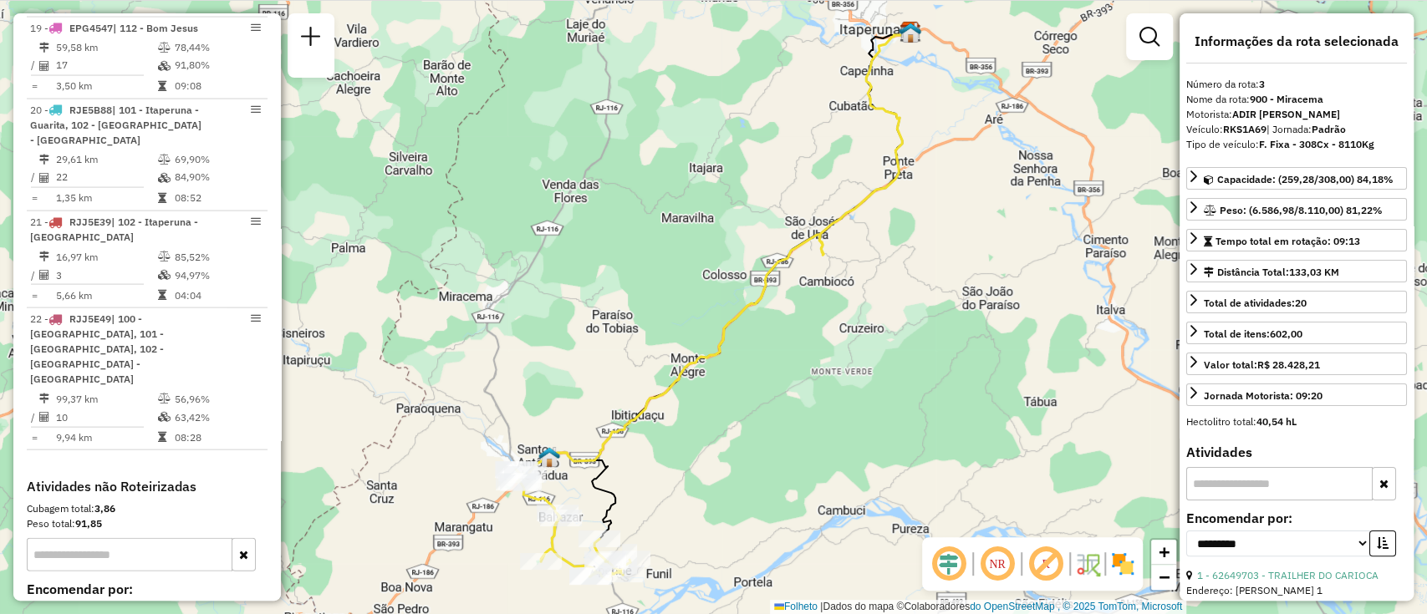
scroll to position [2337, 0]
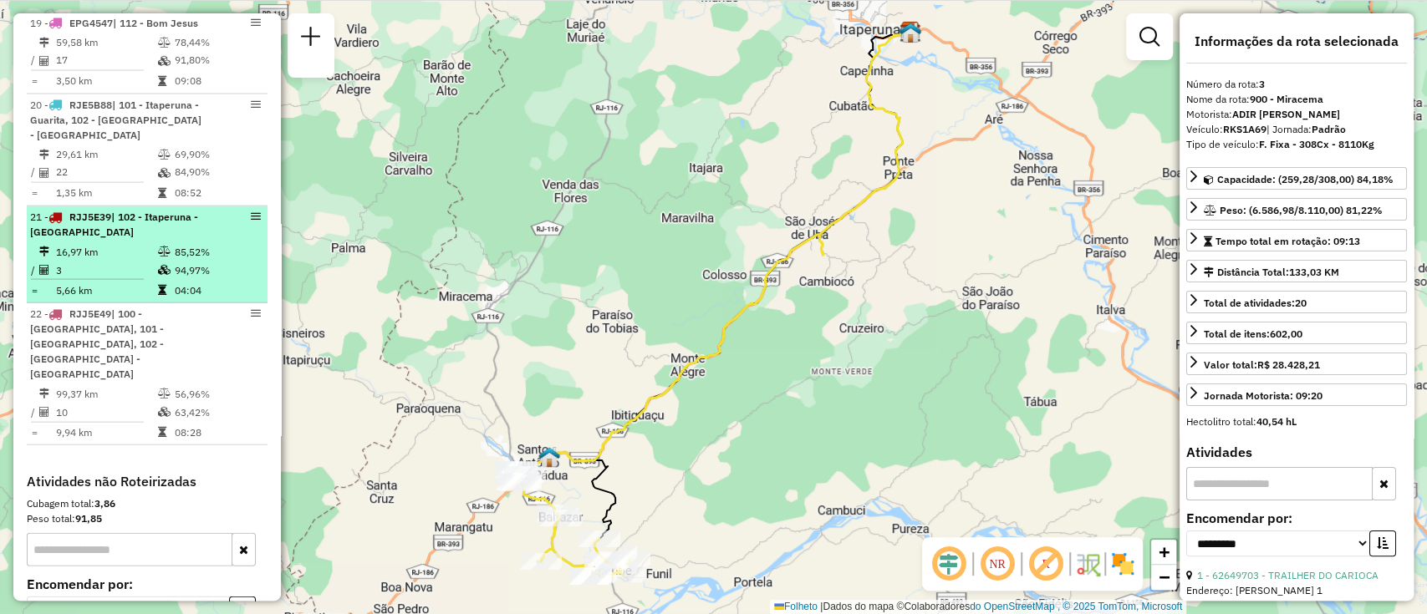
click at [164, 257] on icon at bounding box center [164, 252] width 13 height 10
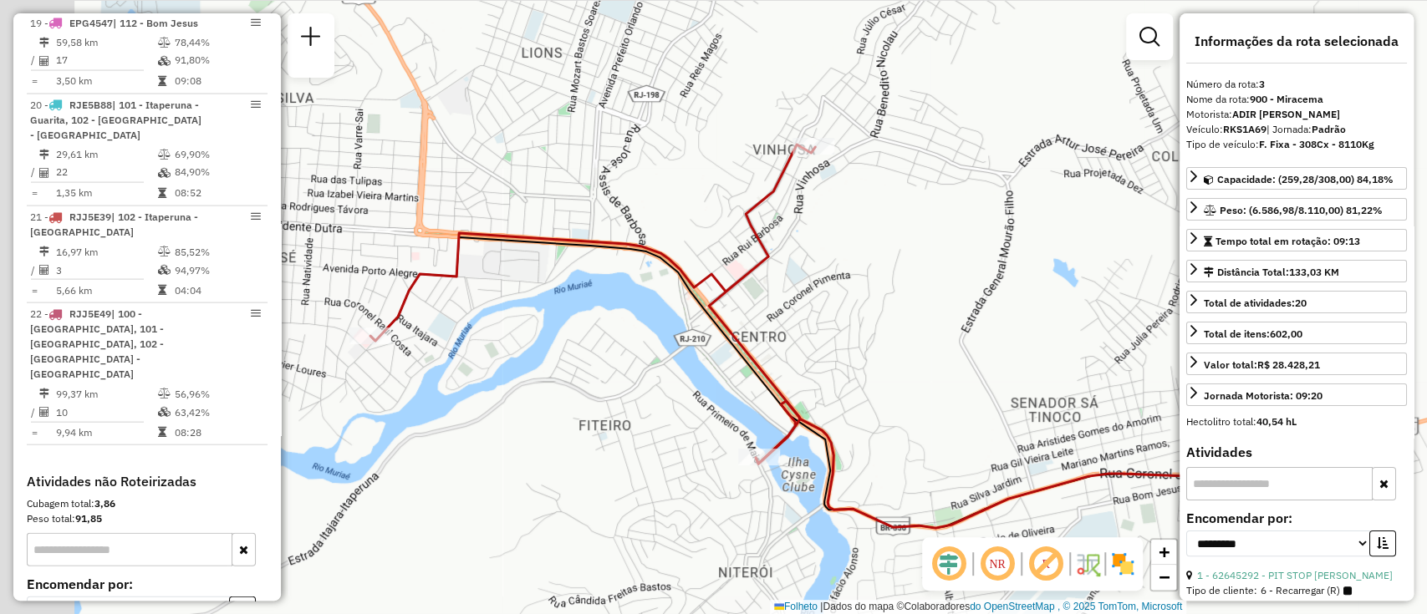
drag, startPoint x: 376, startPoint y: 372, endPoint x: 542, endPoint y: 402, distance: 169.0
click at [542, 402] on div "Janela de atendimento Grau de atendimento Capacidade Transportadoras Veículos C…" at bounding box center [713, 307] width 1427 height 614
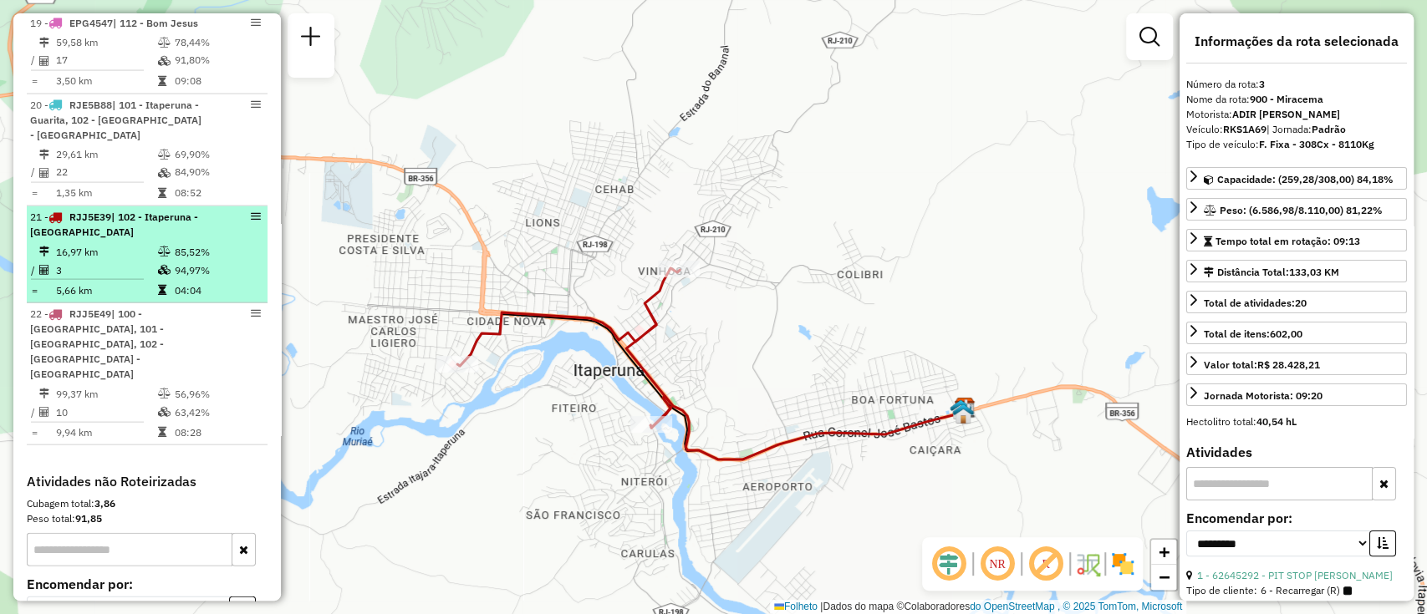
click at [111, 278] on td "3" at bounding box center [106, 270] width 102 height 18
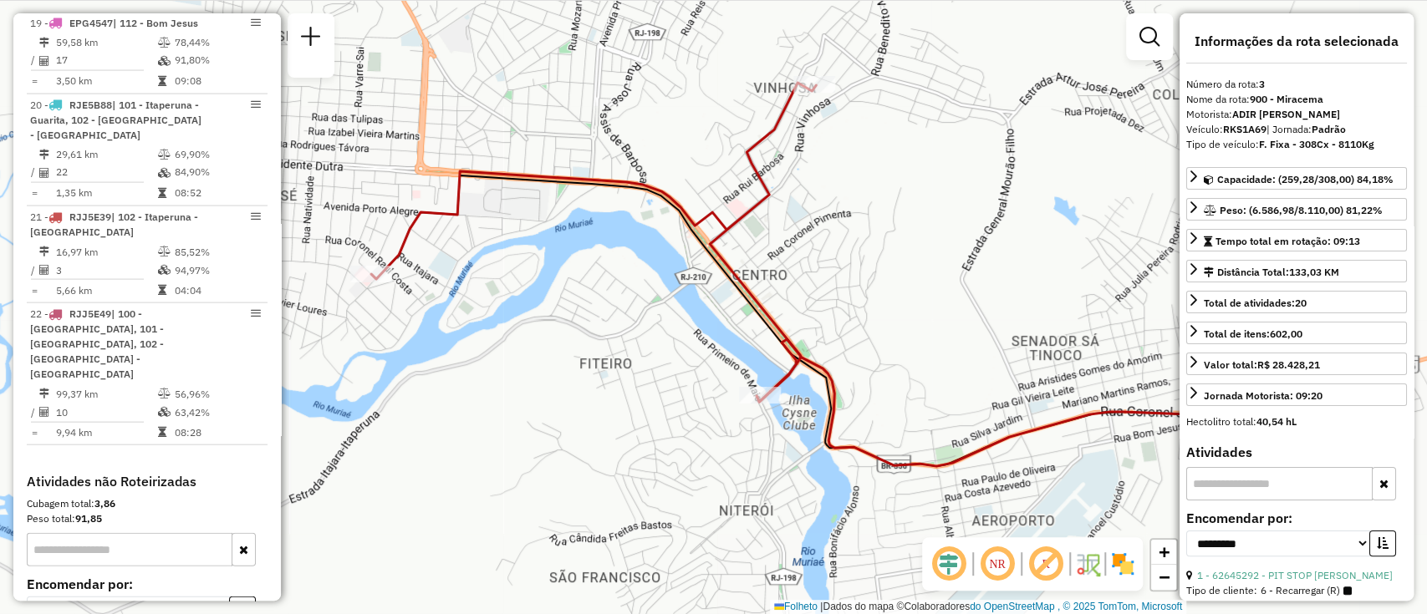
drag, startPoint x: 359, startPoint y: 409, endPoint x: 536, endPoint y: 371, distance: 181.2
click at [536, 371] on div "Janela de atendimento Grau de atendimento Capacidade Transportadoras Veículos C…" at bounding box center [713, 307] width 1427 height 614
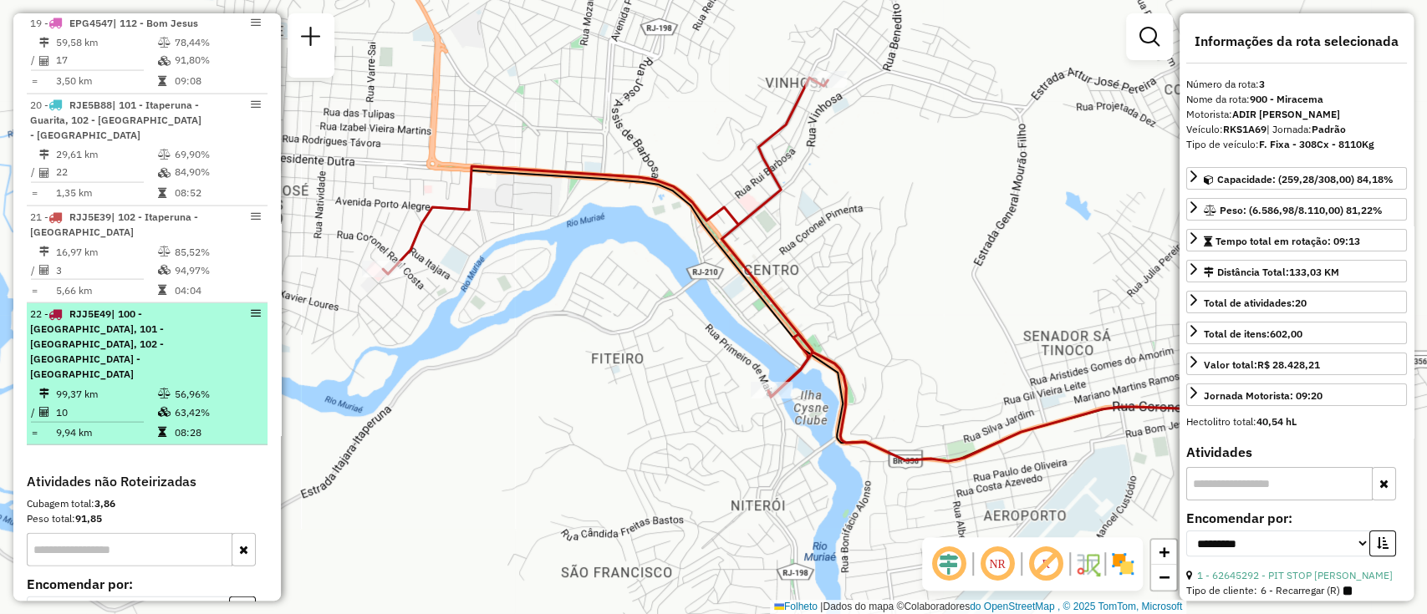
scroll to position [2226, 0]
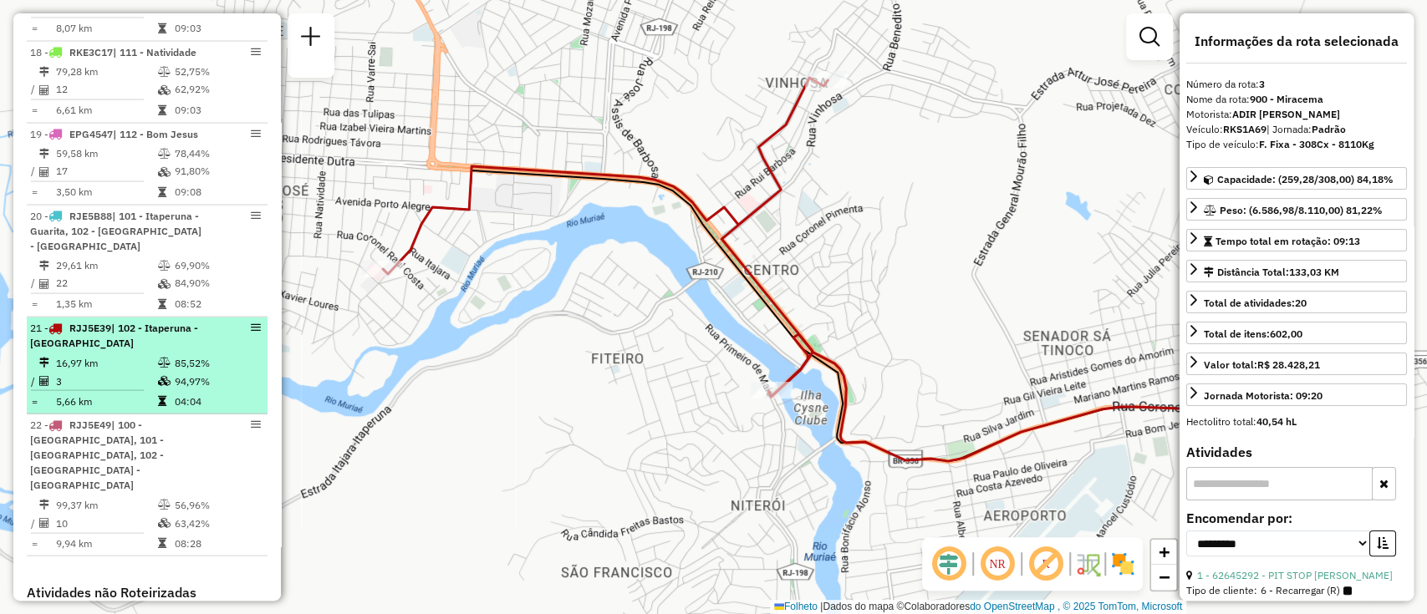
click at [167, 351] on div "21 - RJJ5E39 | 102 - Itaperuna - Cidade Nova" at bounding box center [118, 336] width 177 height 30
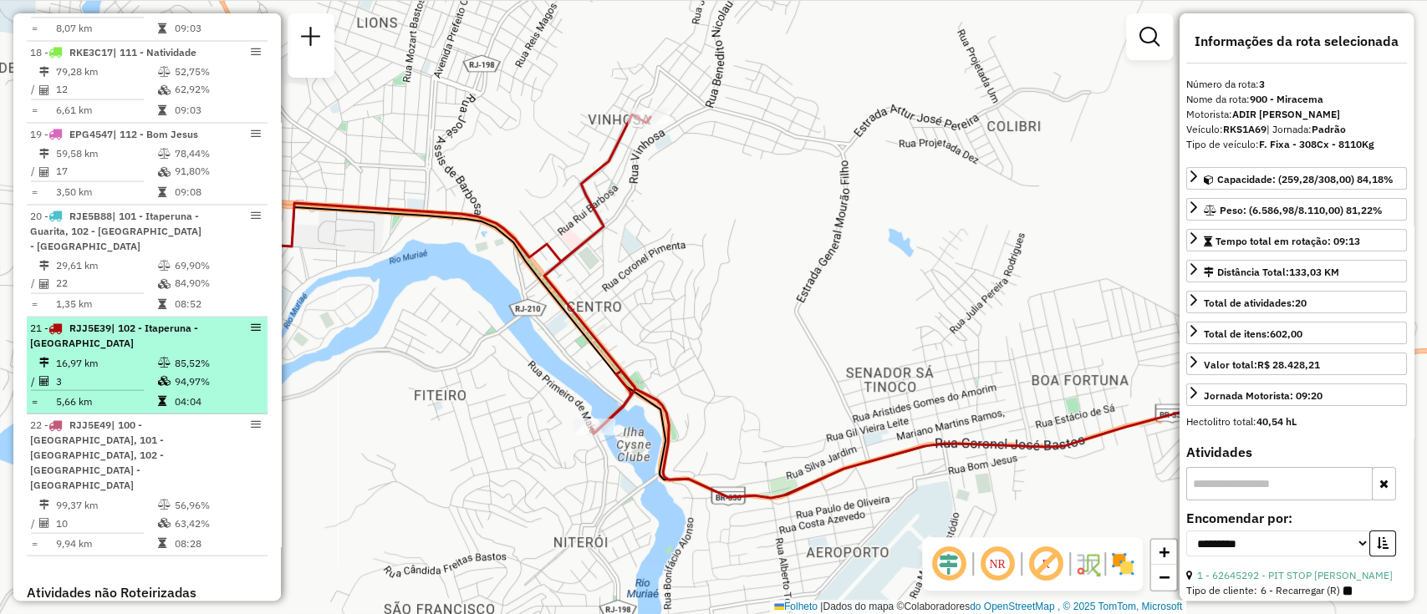
click at [167, 351] on div "21 - RJJ5E39 | 102 - Itaperuna - Cidade Nova" at bounding box center [118, 336] width 177 height 30
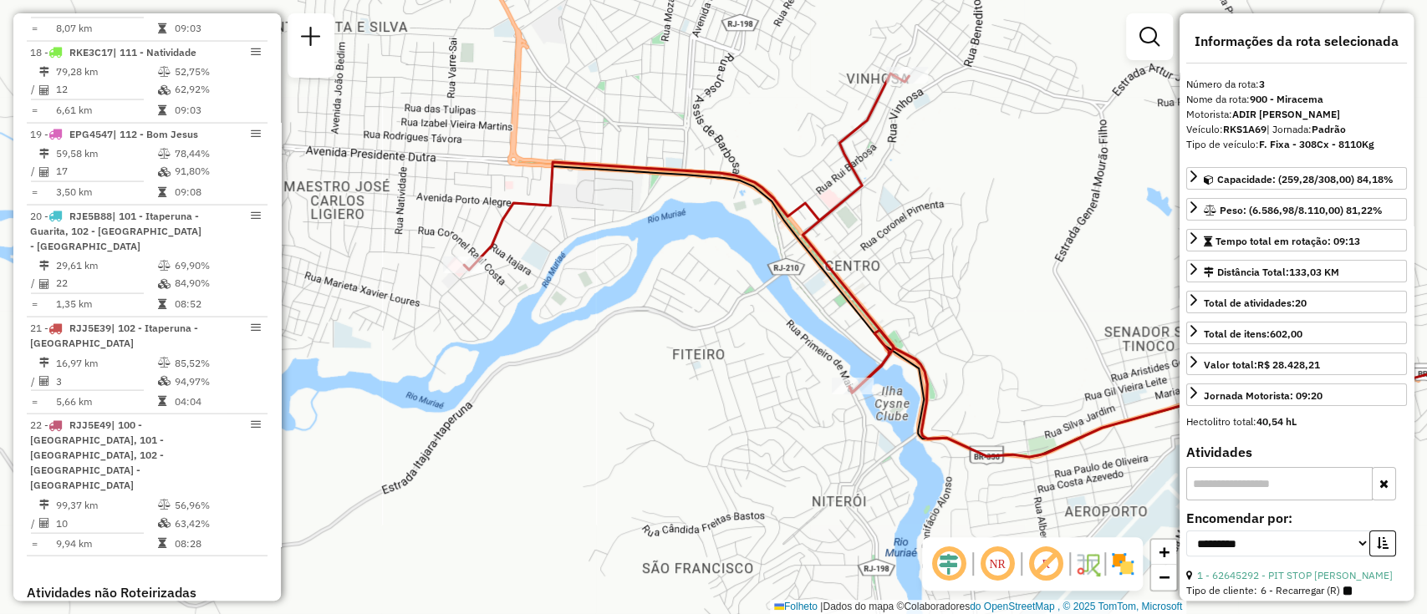
drag, startPoint x: 430, startPoint y: 414, endPoint x: 689, endPoint y: 373, distance: 262.3
click at [689, 373] on div "Janela de atendimento Grau de atendimento Capacidade Transportadoras Veículos C…" at bounding box center [713, 307] width 1427 height 614
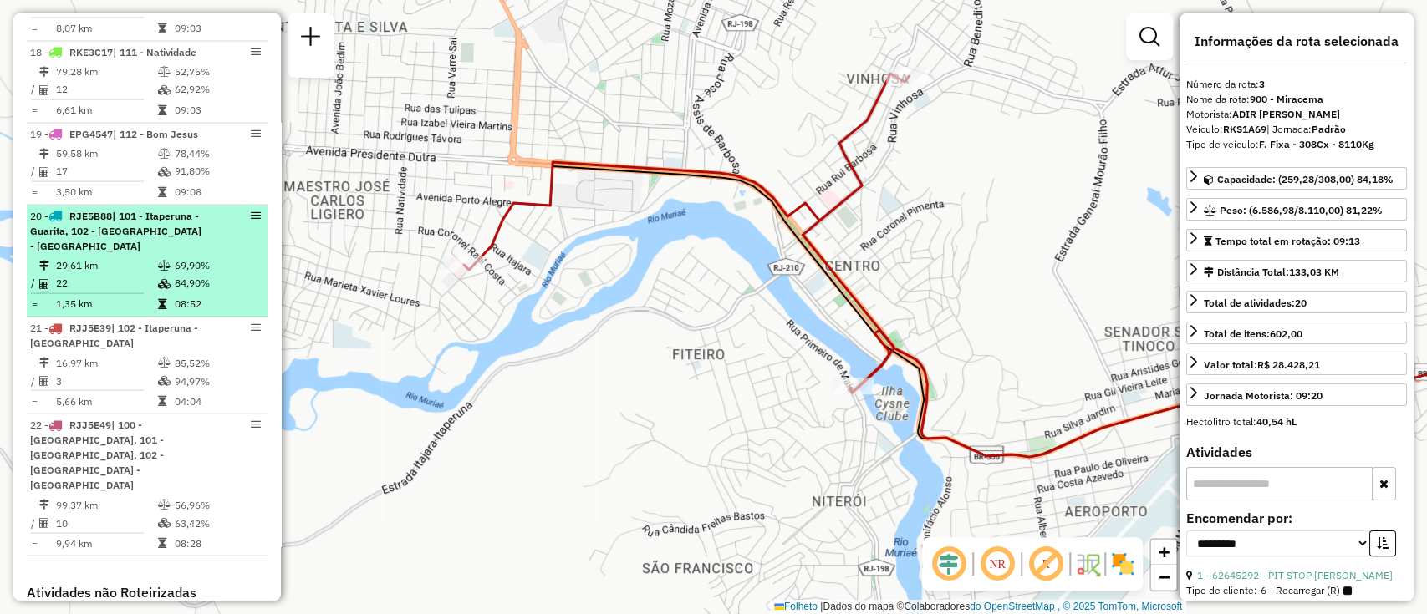
click at [128, 294] on hr at bounding box center [87, 293] width 113 height 1
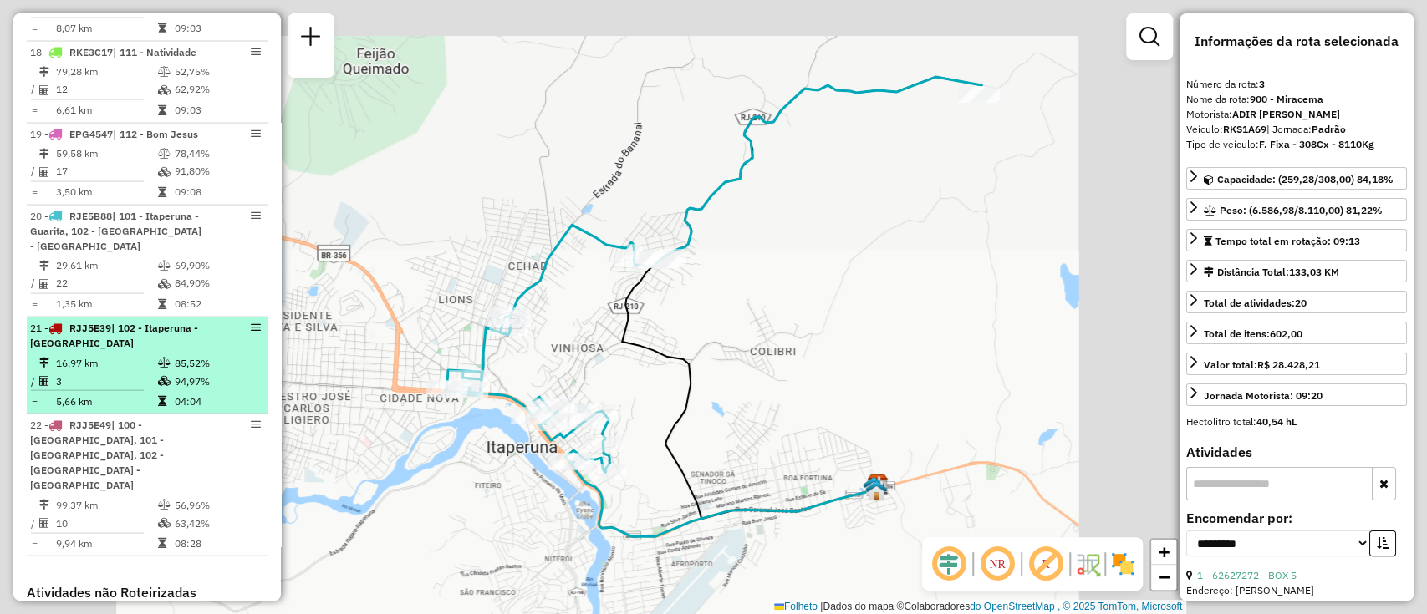
click at [126, 372] on td "16,97 km" at bounding box center [106, 363] width 102 height 18
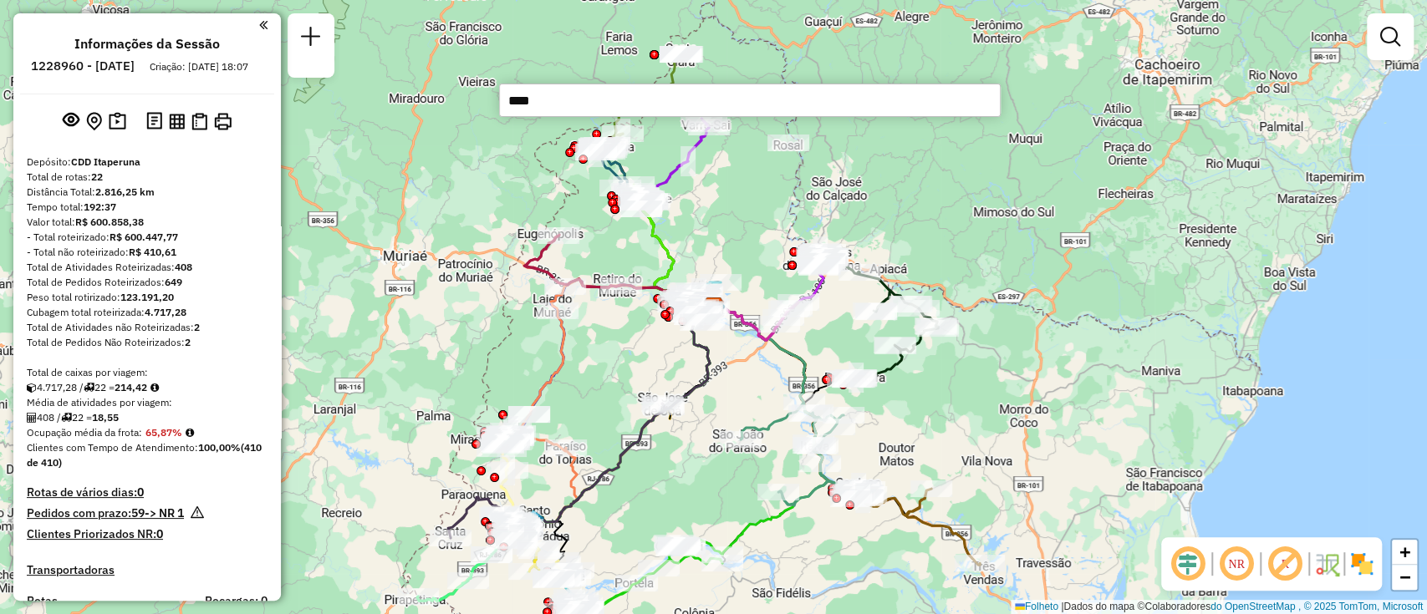
type input "*****"
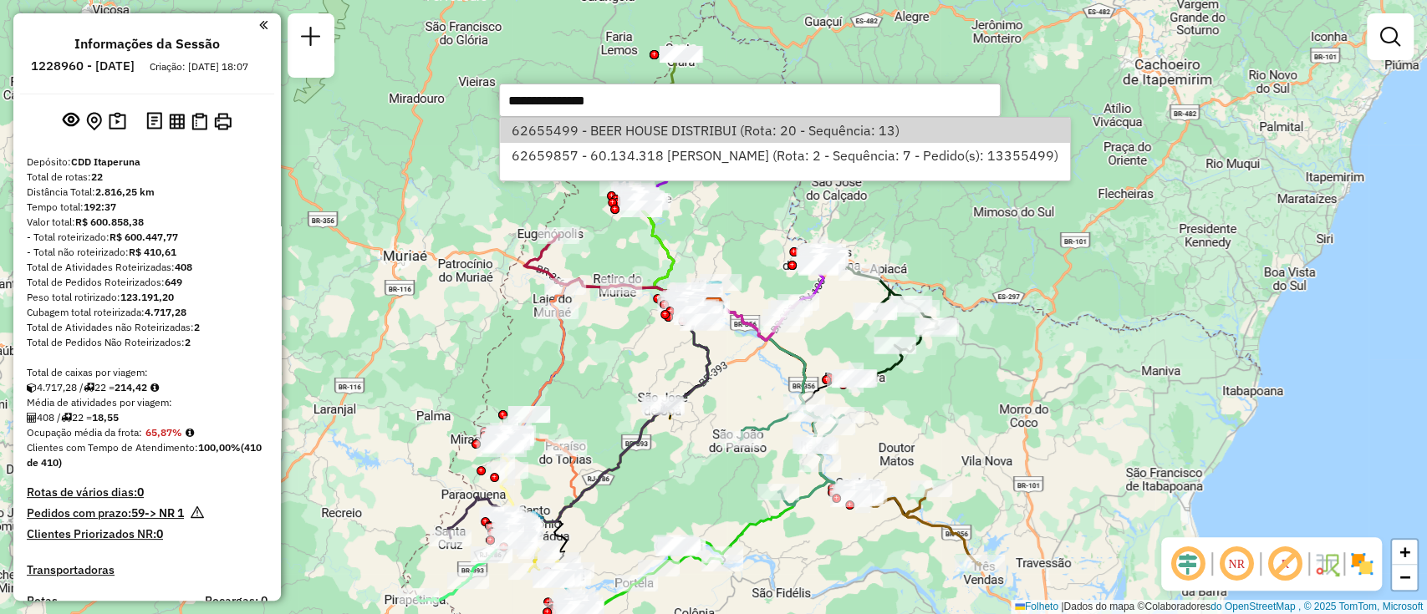
select select "**********"
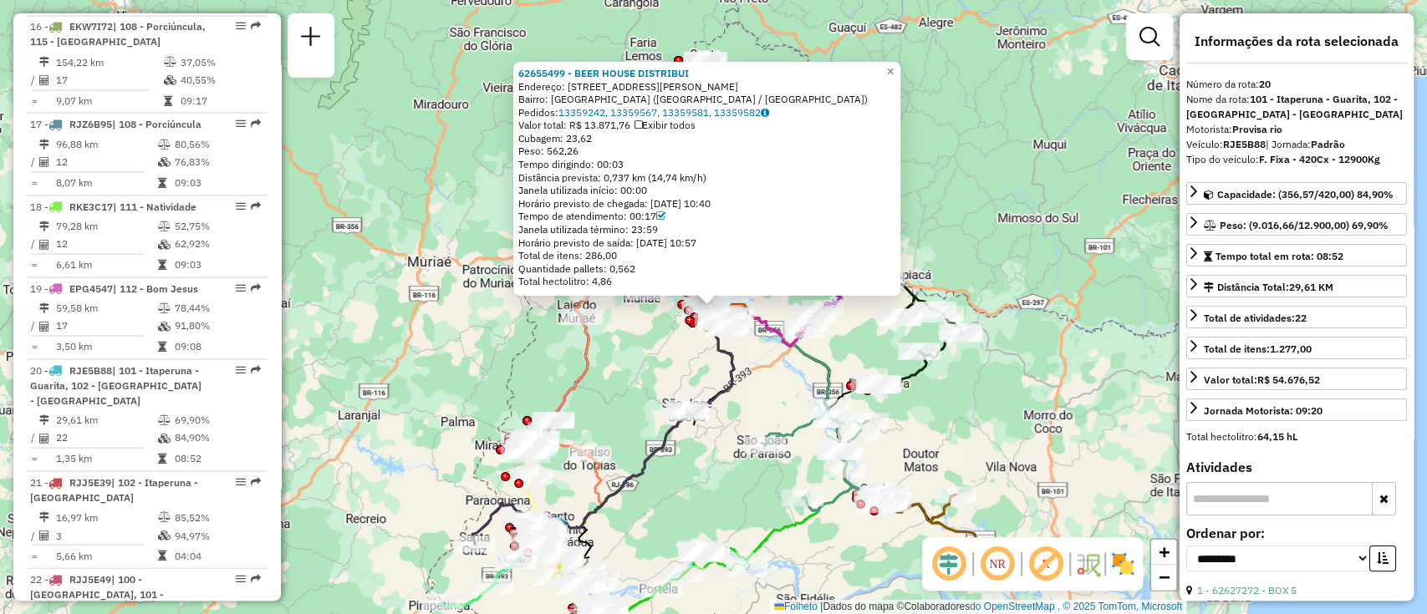
scroll to position [2439, 0]
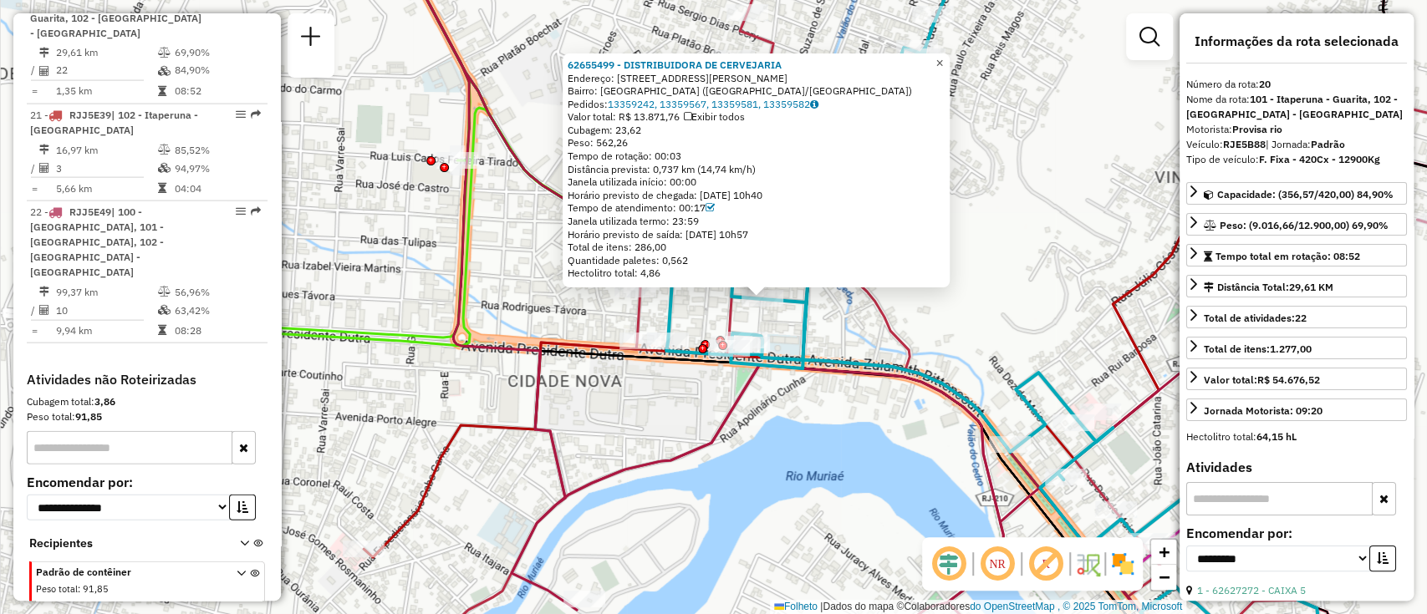
click at [943, 60] on font "×" at bounding box center [939, 63] width 8 height 14
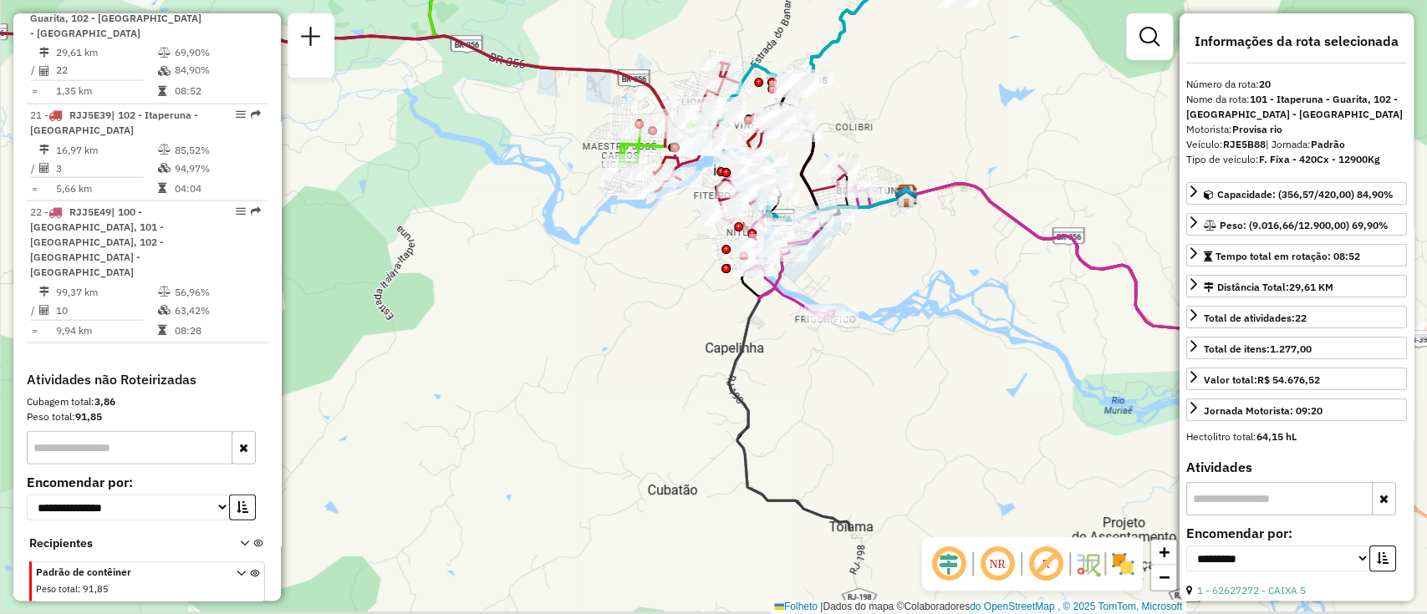
drag, startPoint x: 884, startPoint y: 471, endPoint x: 729, endPoint y: 284, distance: 242.8
click at [729, 290] on div "Janela de atendimento Grau de atendimento Capacidade Transportadoras Veículos C…" at bounding box center [713, 307] width 1427 height 614
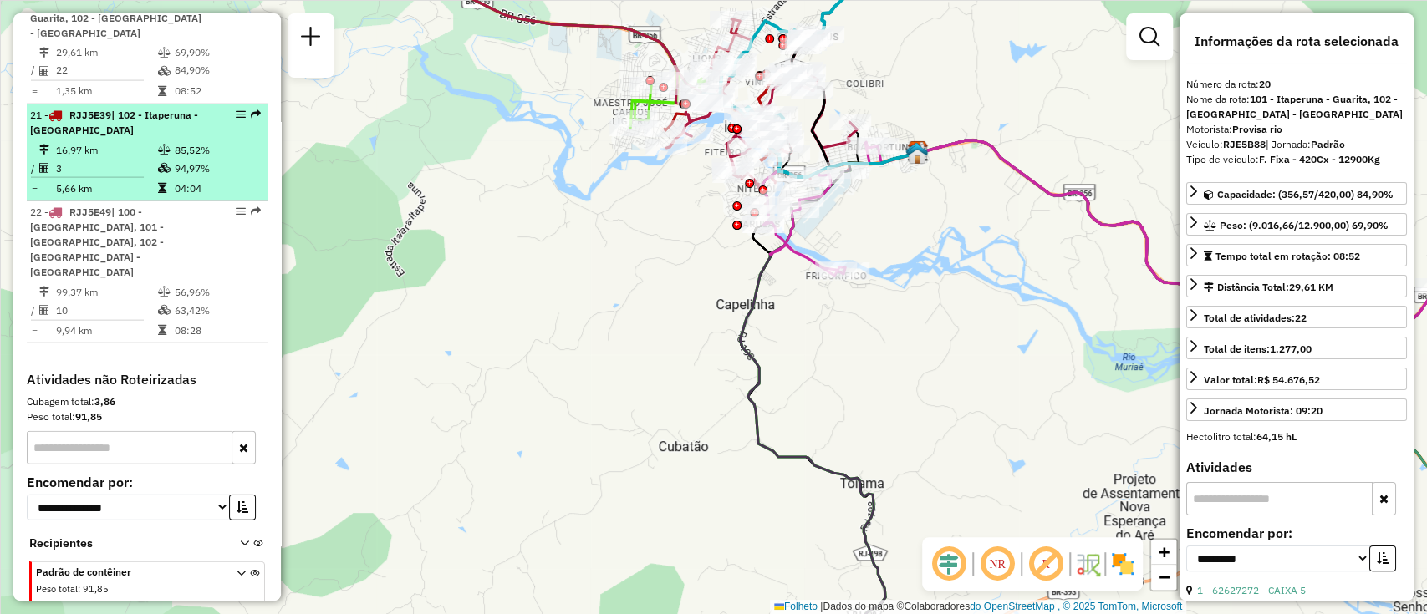
click at [182, 156] on font "85,52%" at bounding box center [192, 150] width 35 height 13
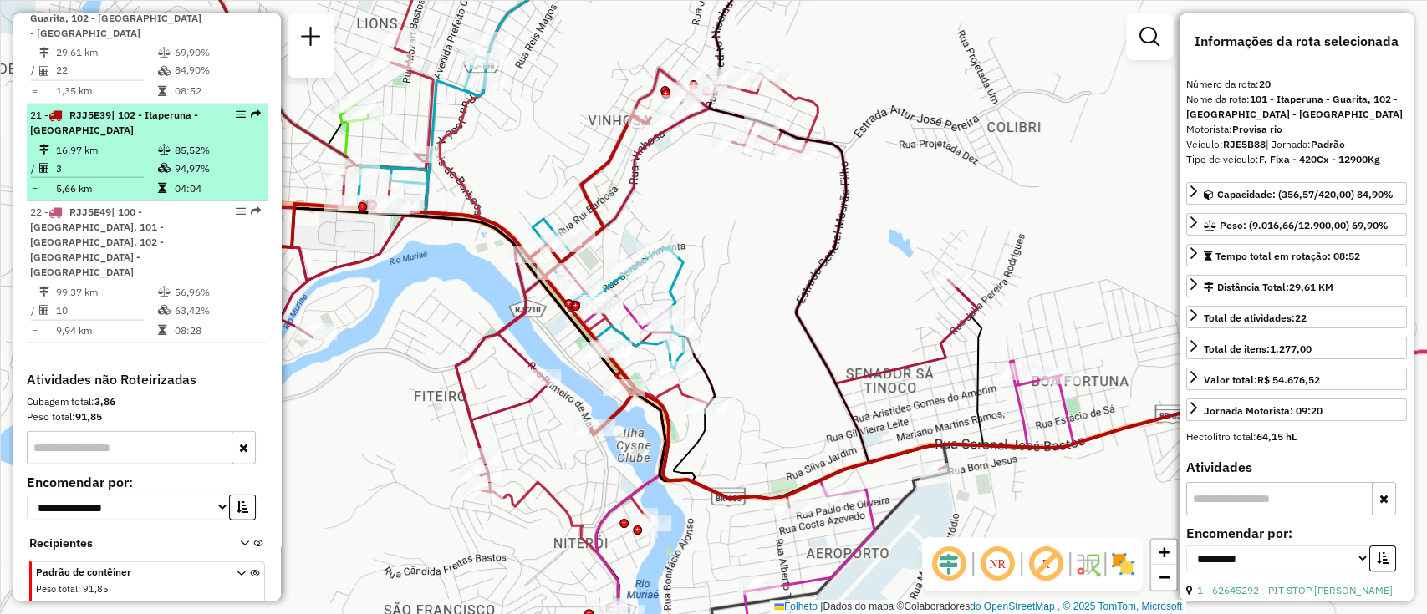
click at [152, 159] on td "16,97 km" at bounding box center [106, 150] width 102 height 18
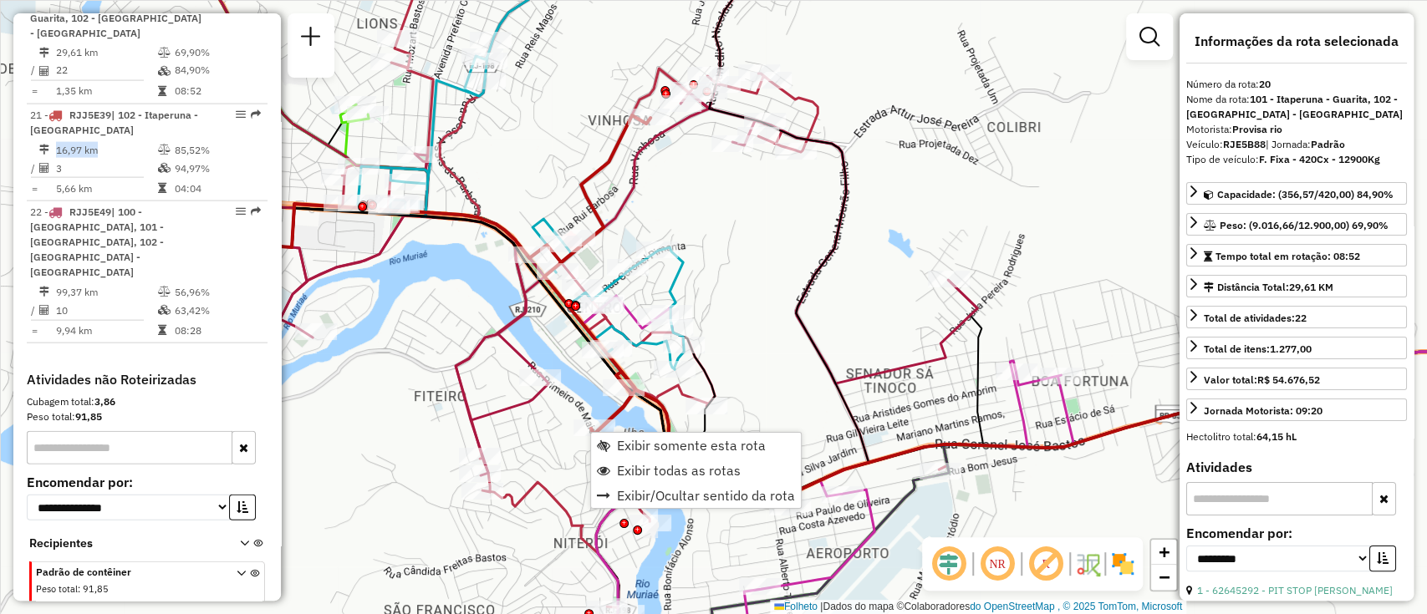
scroll to position [2467, 0]
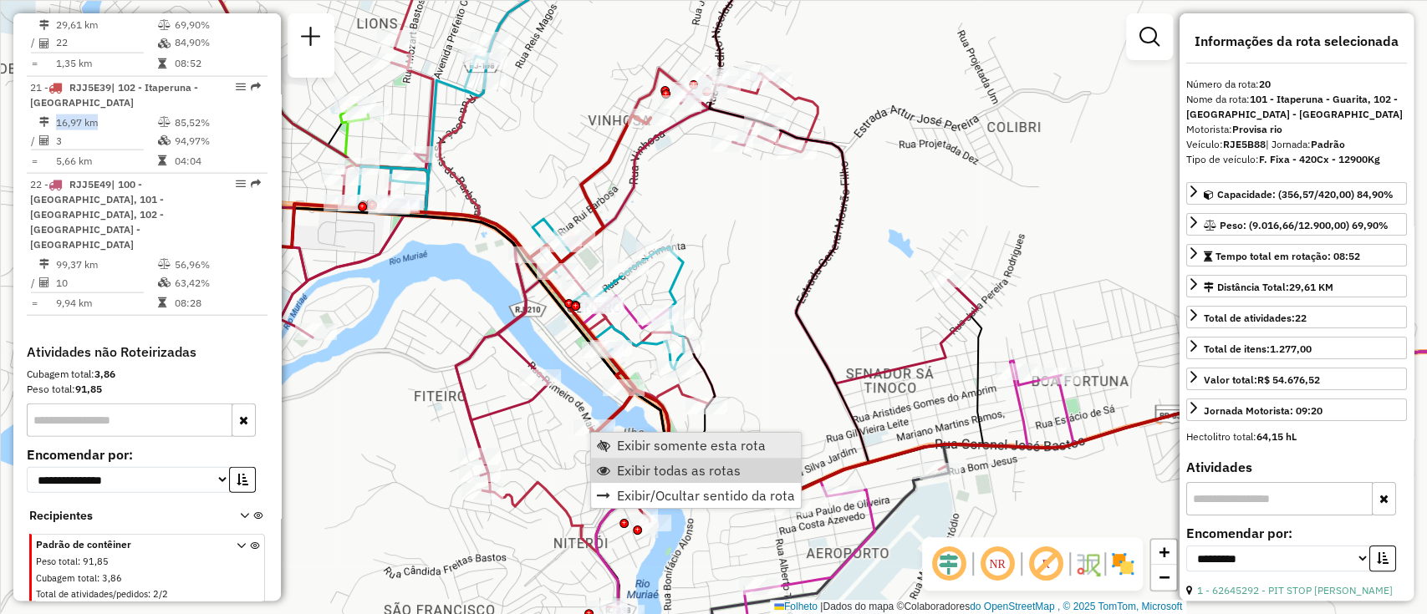
click at [666, 449] on font "Exibir somente esta rota" at bounding box center [691, 445] width 149 height 17
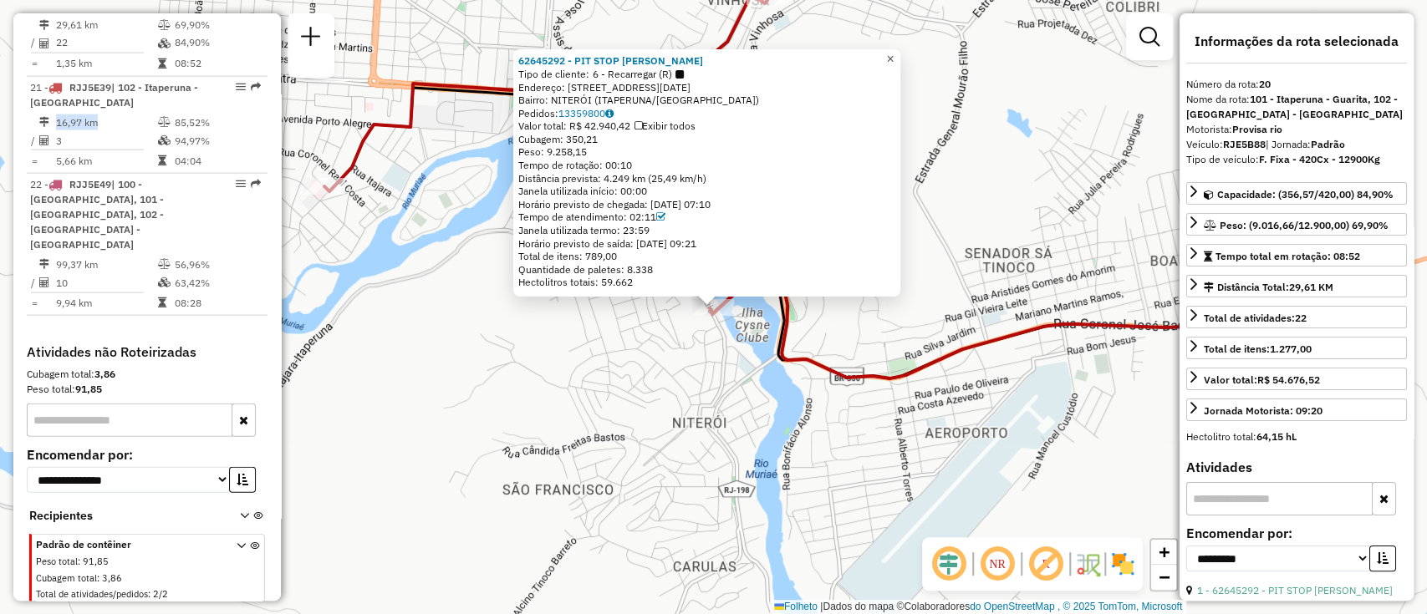
click at [894, 52] on font "×" at bounding box center [890, 59] width 8 height 14
